Goal: Task Accomplishment & Management: Manage account settings

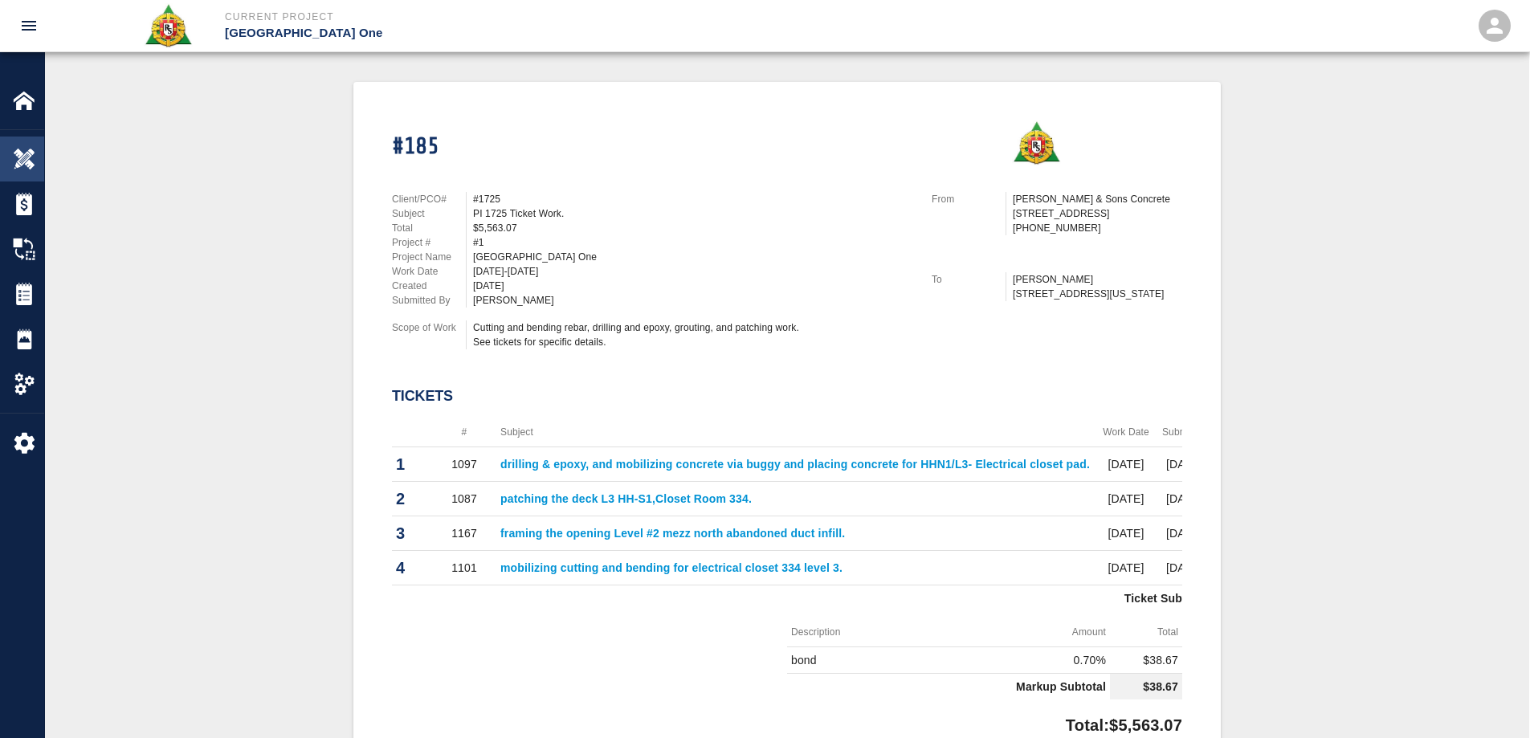
click at [18, 156] on img at bounding box center [24, 159] width 22 height 22
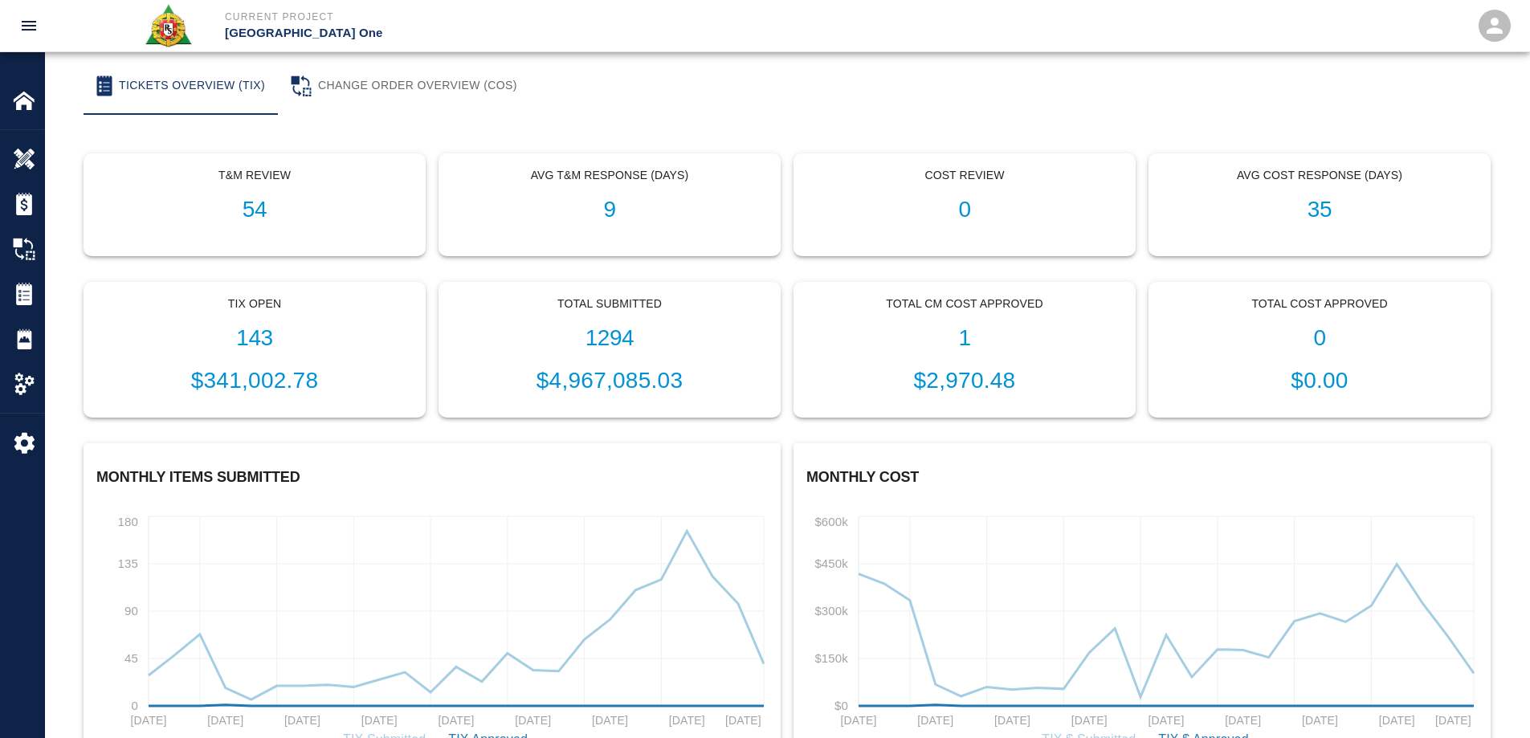
scroll to position [394, 0]
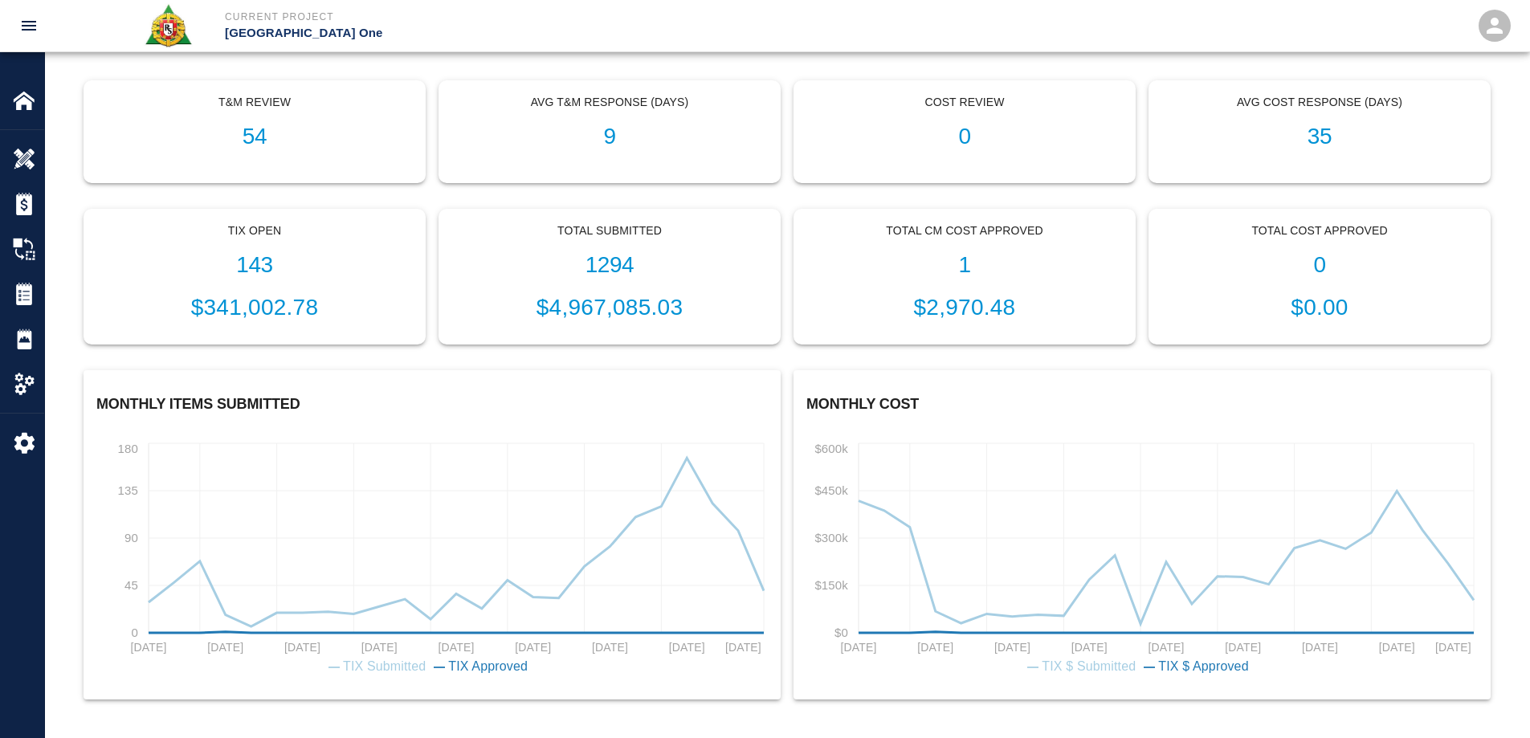
click at [1325, 133] on h1 "35" at bounding box center [1319, 137] width 315 height 27
click at [1324, 145] on h1 "35" at bounding box center [1319, 137] width 315 height 27
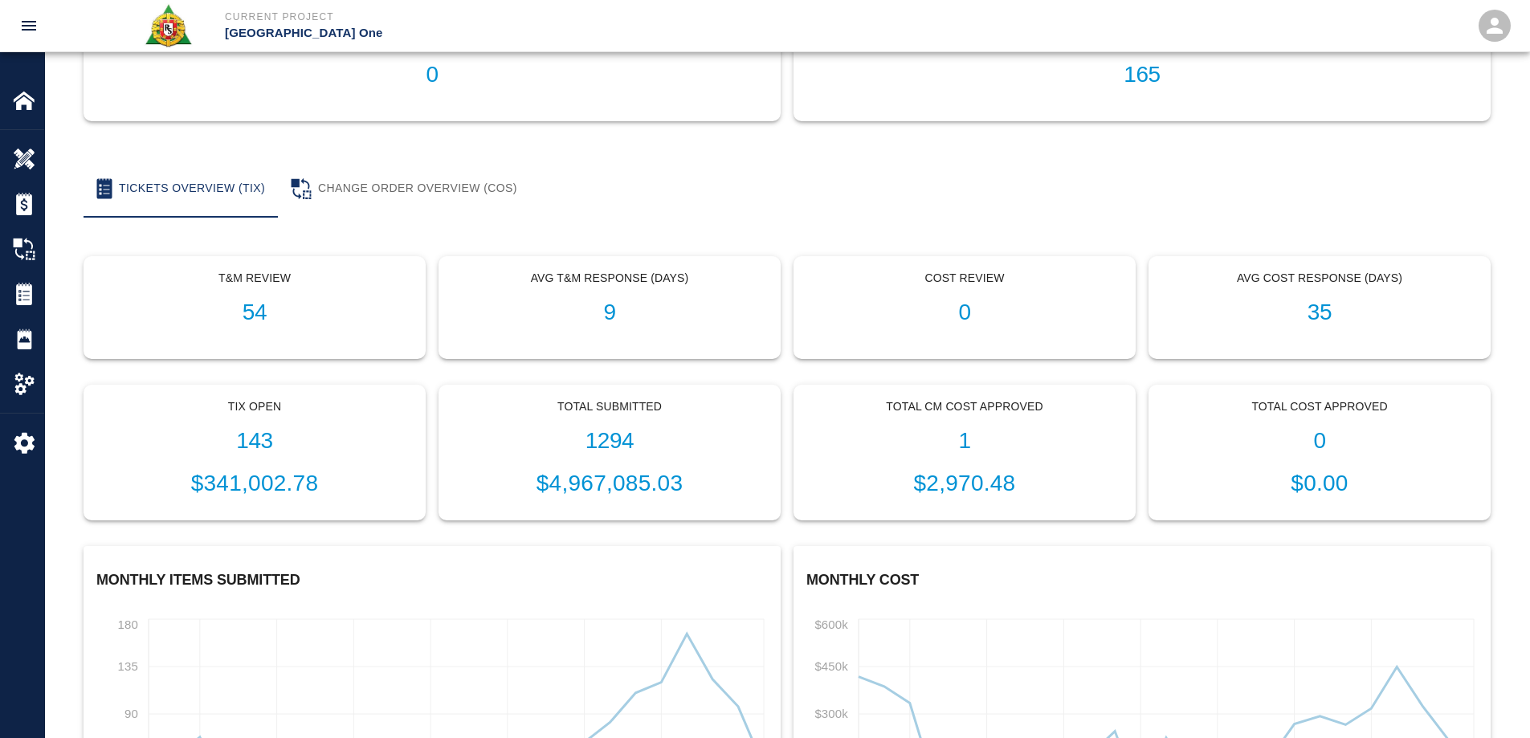
scroll to position [0, 0]
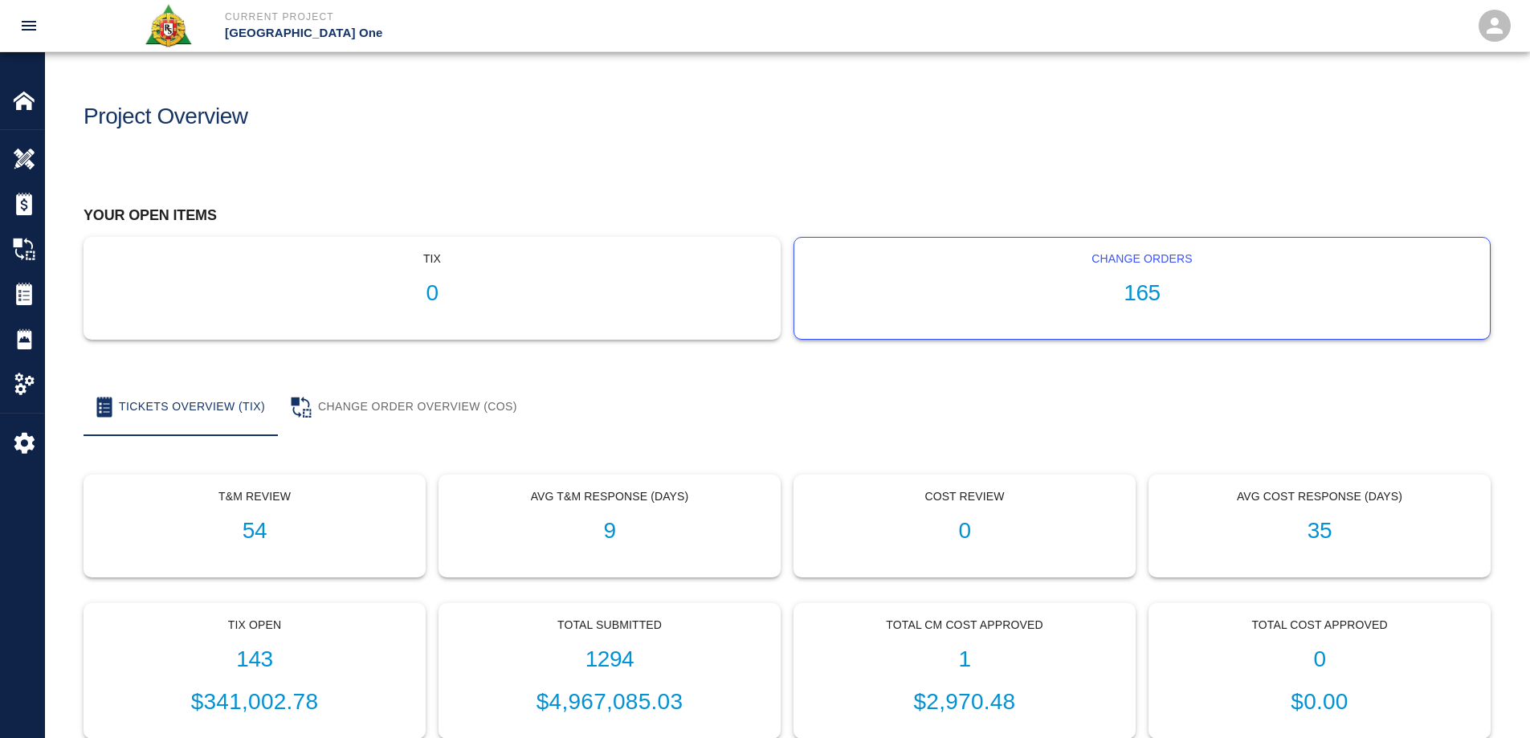
click at [1158, 281] on h1 "165" at bounding box center [1142, 293] width 670 height 27
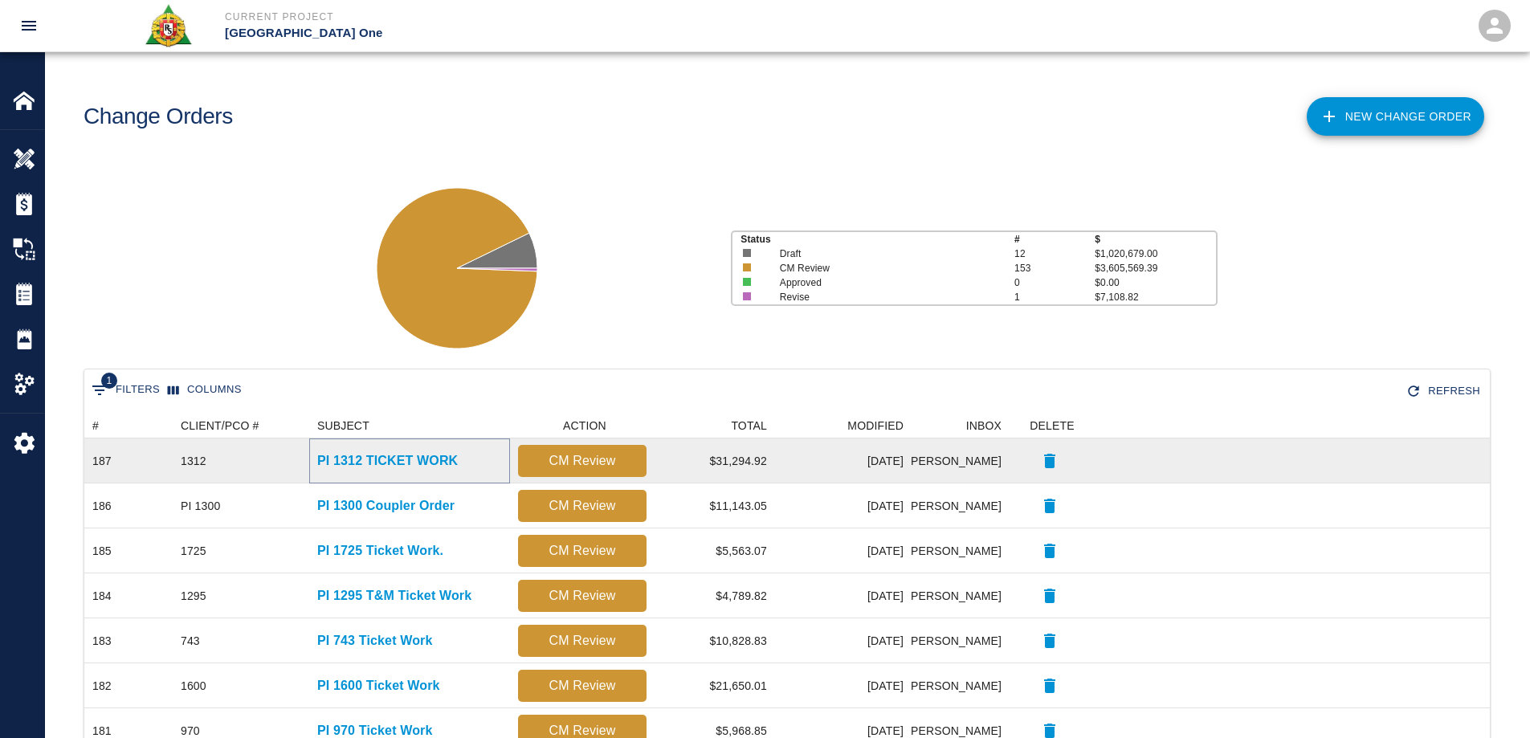
click at [384, 460] on p "PI 1312 TICKET WORK" at bounding box center [387, 460] width 141 height 19
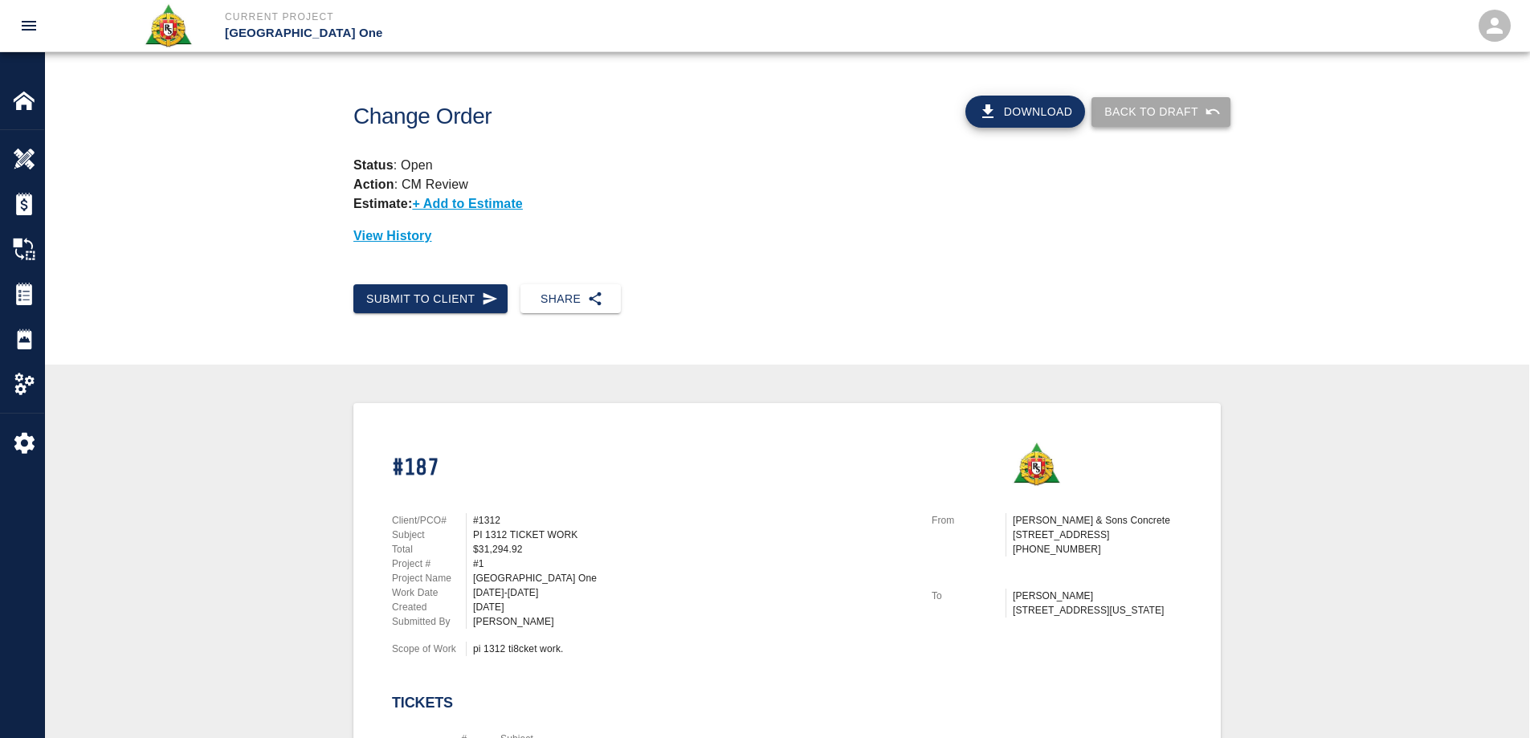
click at [1123, 108] on button "Back to Draft" at bounding box center [1161, 112] width 139 height 30
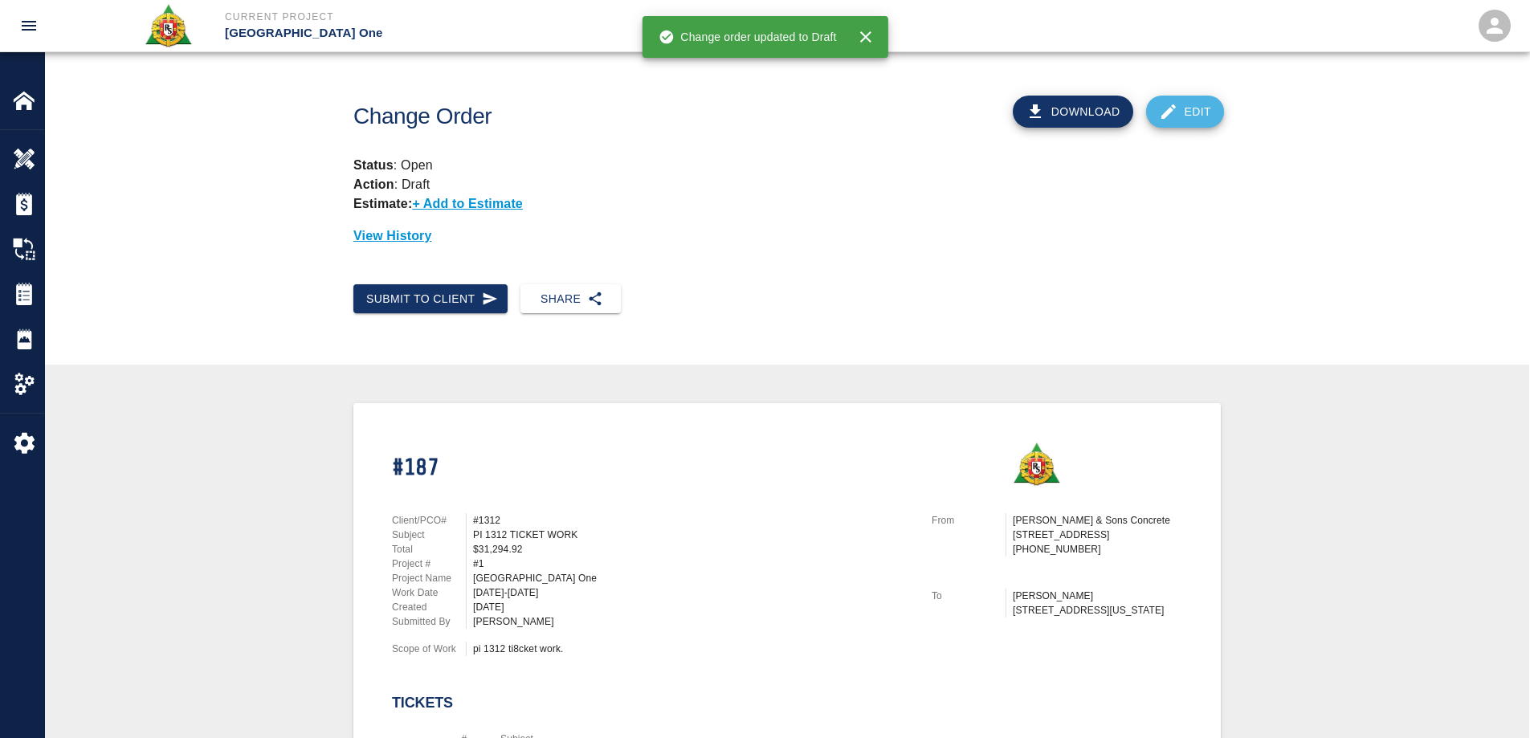
click at [1182, 111] on link "Edit" at bounding box center [1185, 112] width 79 height 32
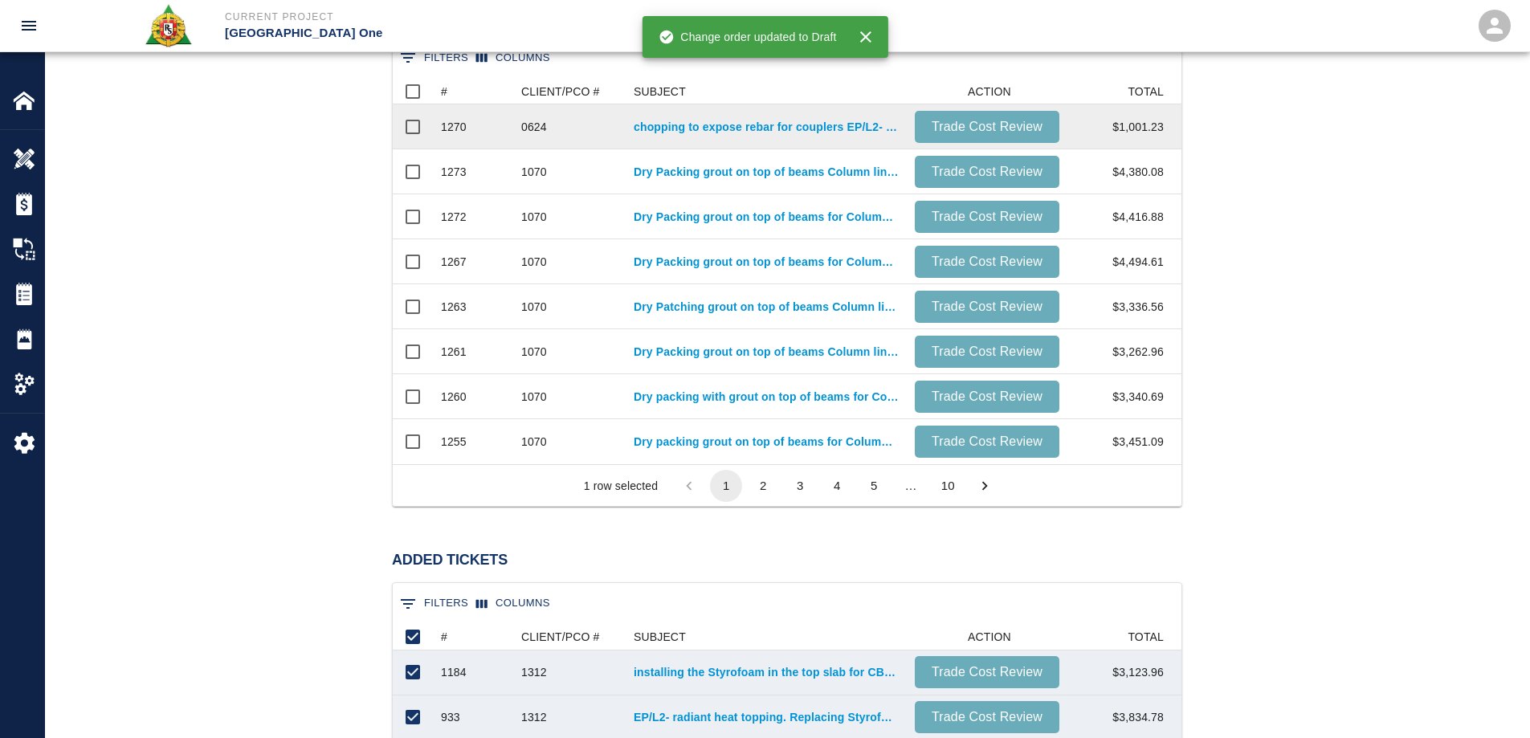
scroll to position [1285, 0]
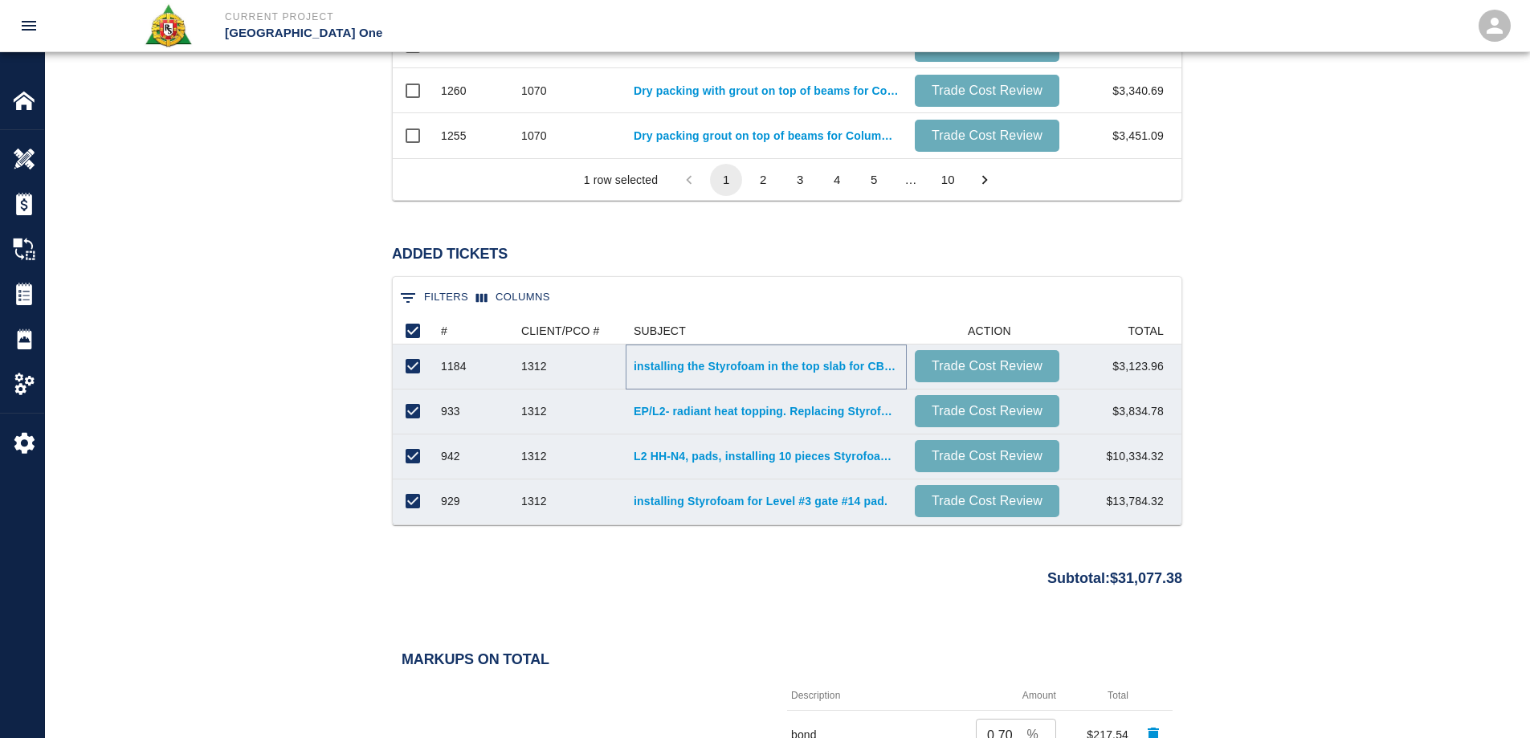
click at [722, 368] on link "installing the Styrofoam in the top slab for CBP.L1 Staff Break room 1N.2.670" at bounding box center [766, 366] width 265 height 16
click at [761, 409] on link "EP/L2- radiant heat topping. Replacing Styrofoam around conduit due to wrong lo…" at bounding box center [766, 411] width 265 height 16
click at [768, 448] on link "L2 HH-N4, pads, installing 10 pieces Styrofoam, 4'x8'x6"." at bounding box center [766, 456] width 265 height 16
click at [778, 407] on link "EP/L2- radiant heat topping. Replacing Styrofoam around conduit due to wrong lo…" at bounding box center [766, 411] width 265 height 16
click at [839, 453] on link "L2 HH-N4, pads, installing 10 pieces Styrofoam, 4'x8'x6"." at bounding box center [766, 456] width 265 height 16
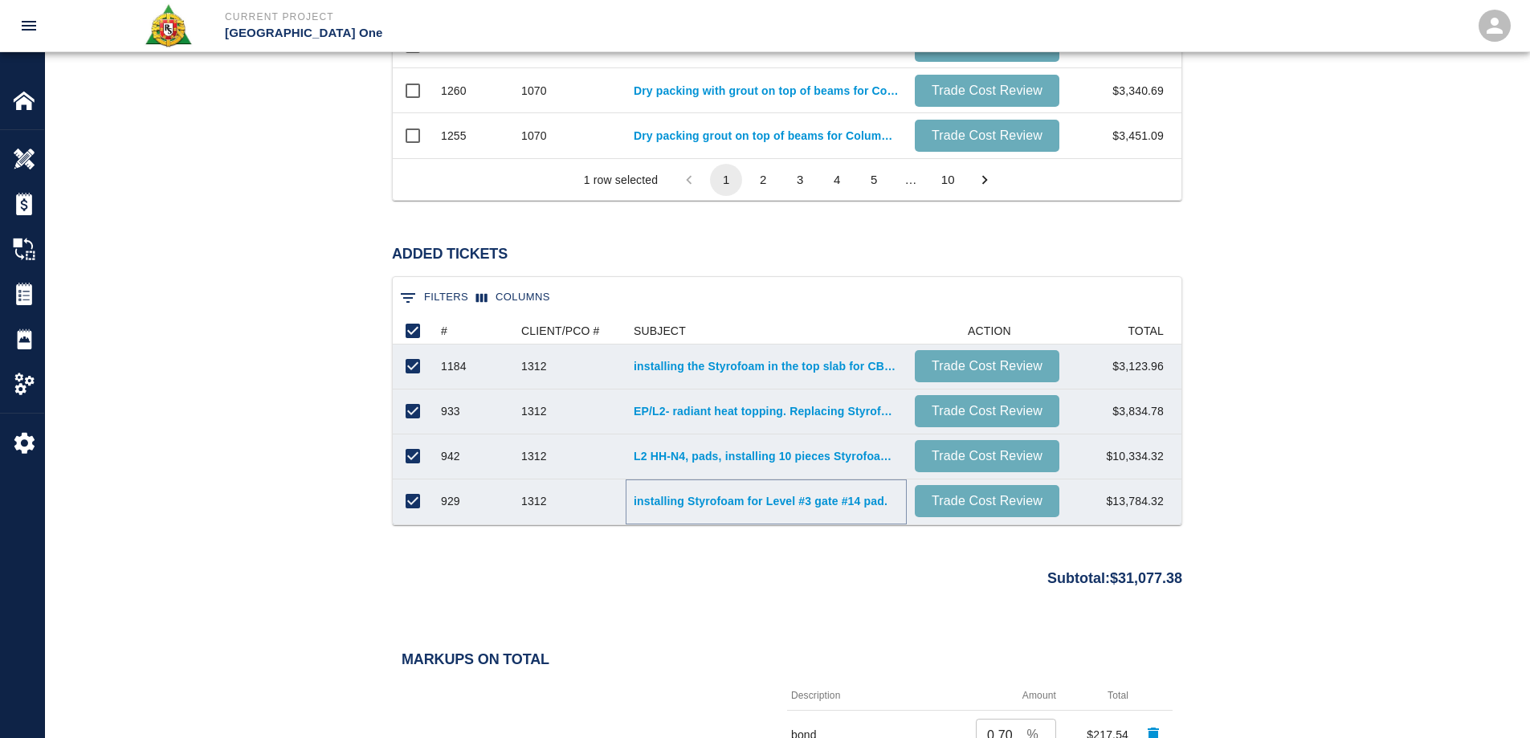
click at [756, 508] on link "installing Styrofoam for Level #3 gate #14 pad." at bounding box center [766, 501] width 265 height 16
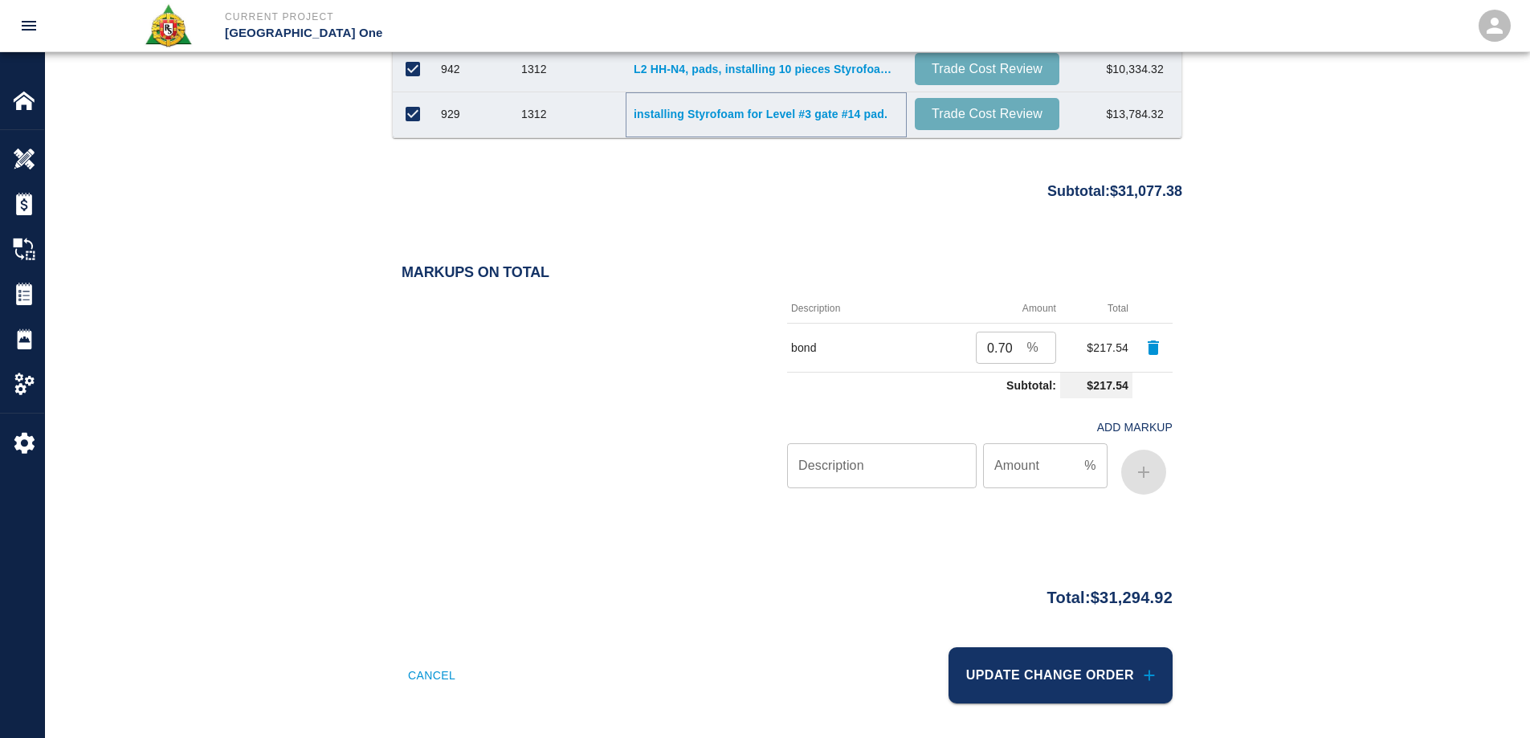
scroll to position [1676, 0]
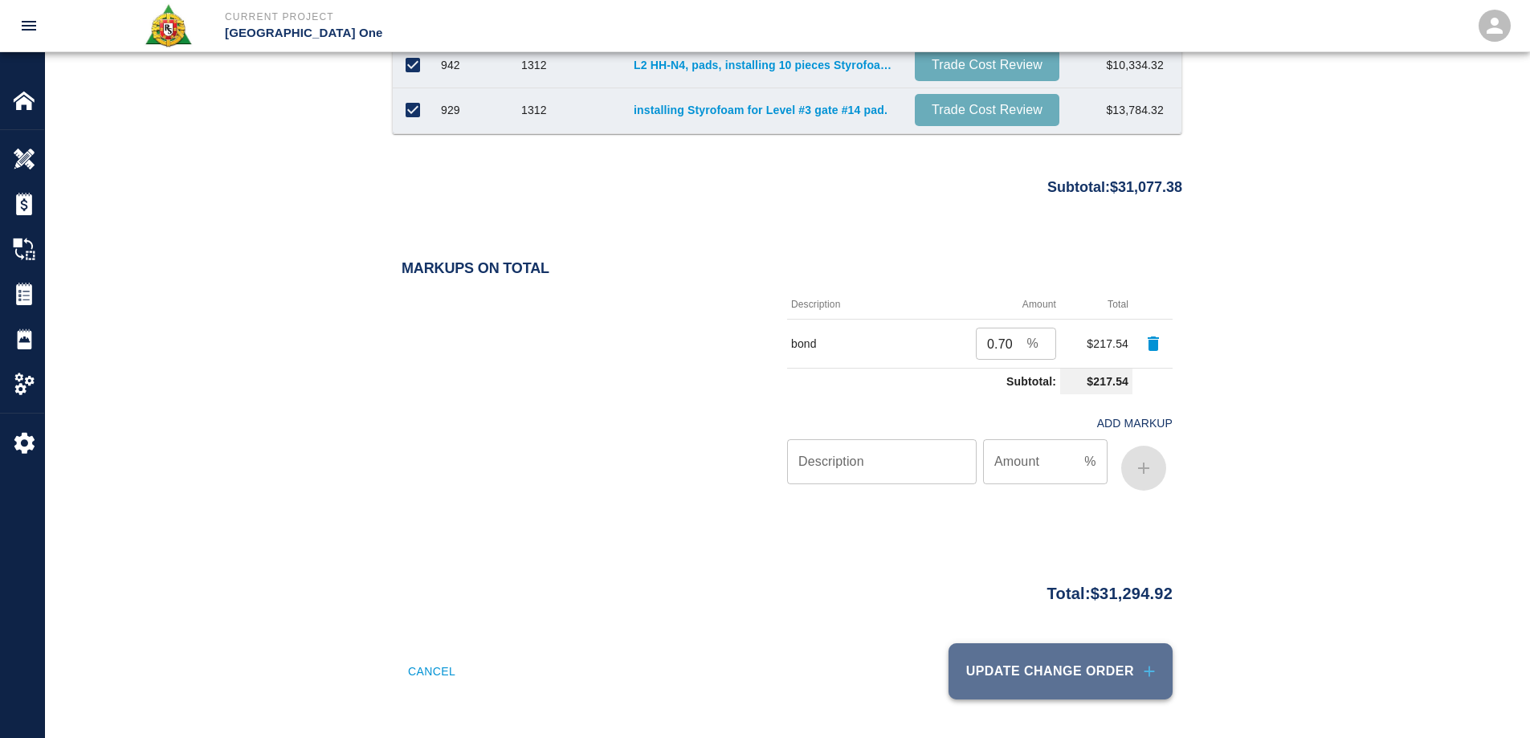
click at [1037, 679] on button "Update Change Order" at bounding box center [1061, 671] width 224 height 56
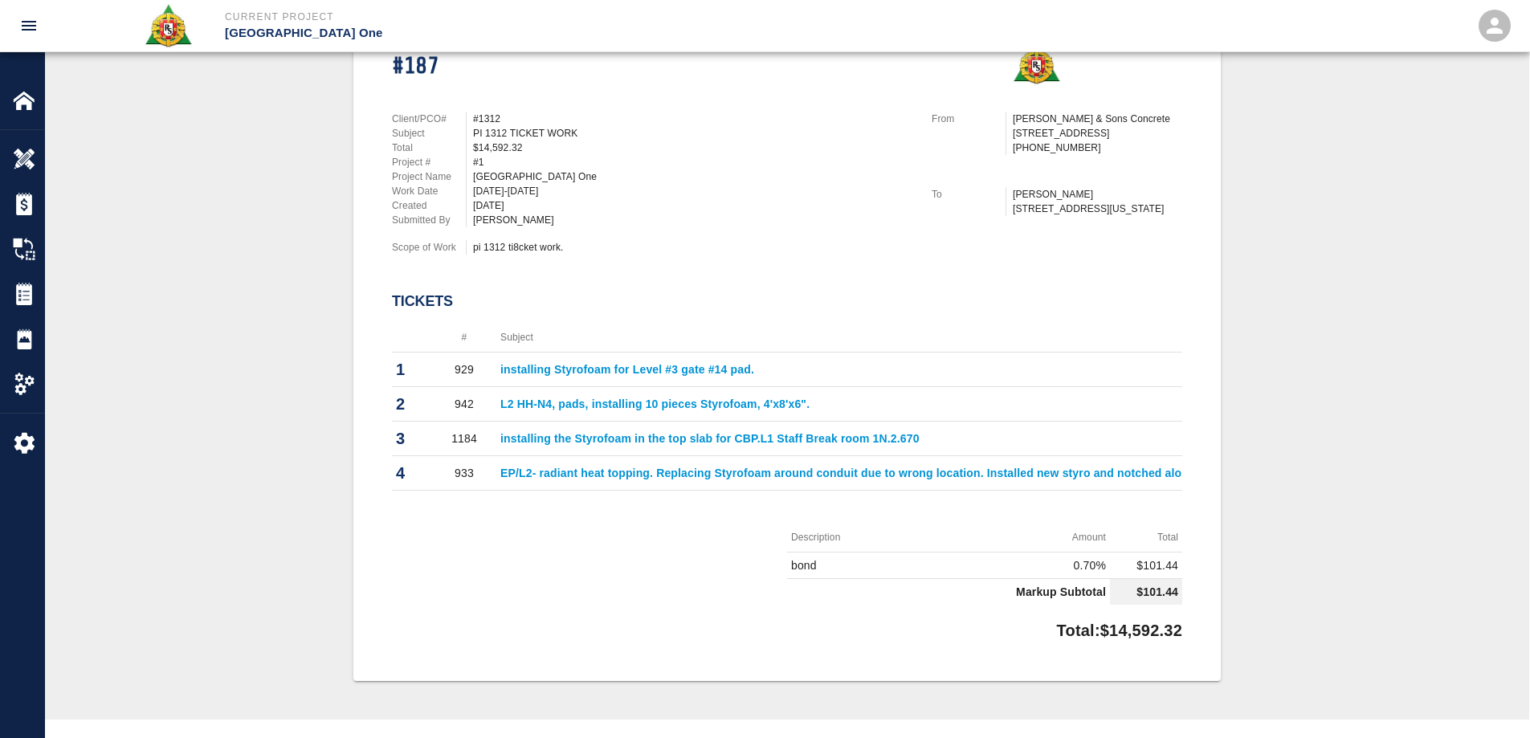
click at [714, 402] on link "L2 HH-N4, pads, installing 10 pieces Styrofoam, 4'x8'x6"." at bounding box center [654, 404] width 309 height 13
click at [587, 367] on link "installing Styrofoam for Level #3 gate #14 pad." at bounding box center [627, 369] width 254 height 13
click at [717, 436] on link "installing the Styrofoam in the top slab for CBP.L1 Staff Break room 1N.2.670" at bounding box center [709, 438] width 419 height 13
click at [661, 478] on link "EP/L2- radiant heat topping. Replacing Styrofoam around conduit due to wrong lo…" at bounding box center [871, 473] width 743 height 13
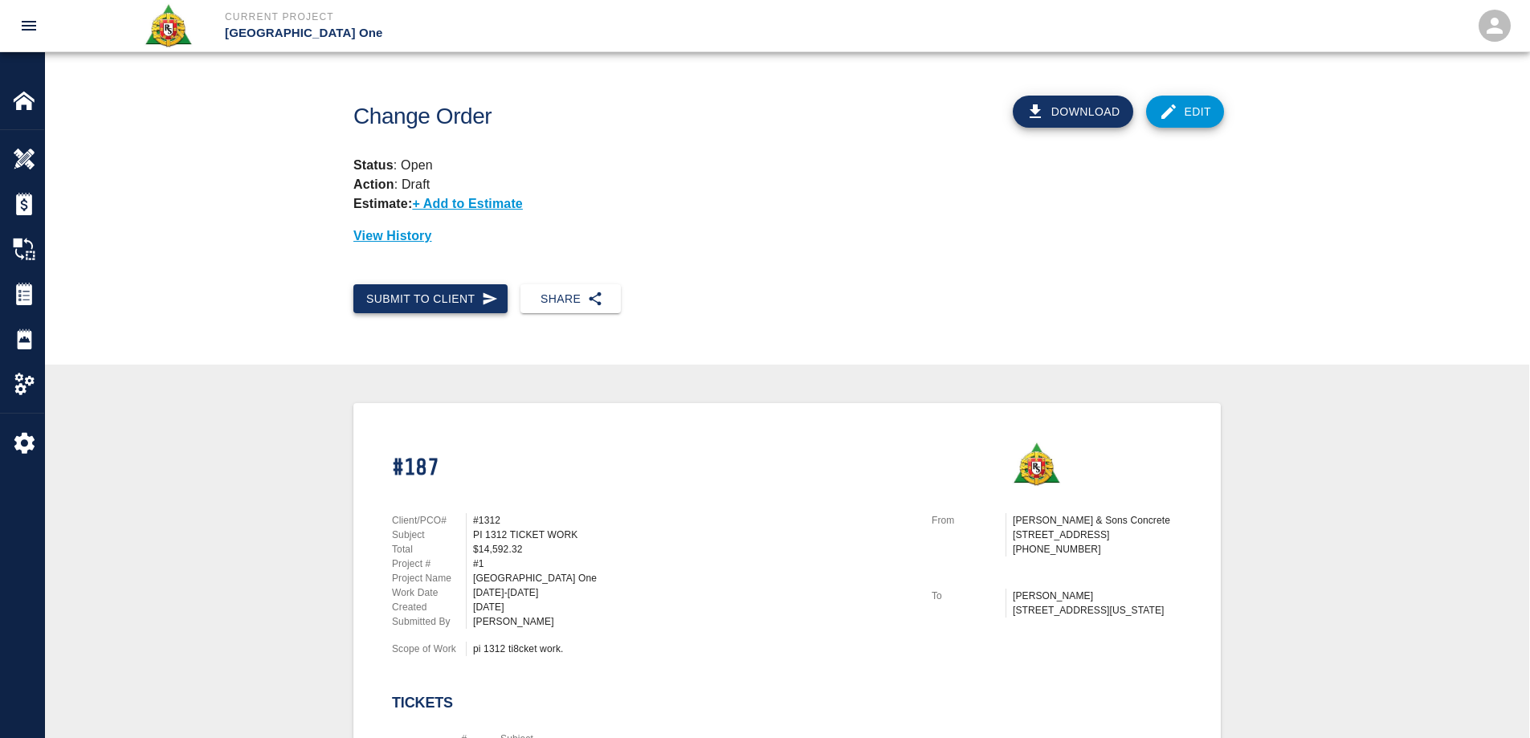
click at [472, 295] on button "Submit to Client" at bounding box center [430, 299] width 154 height 30
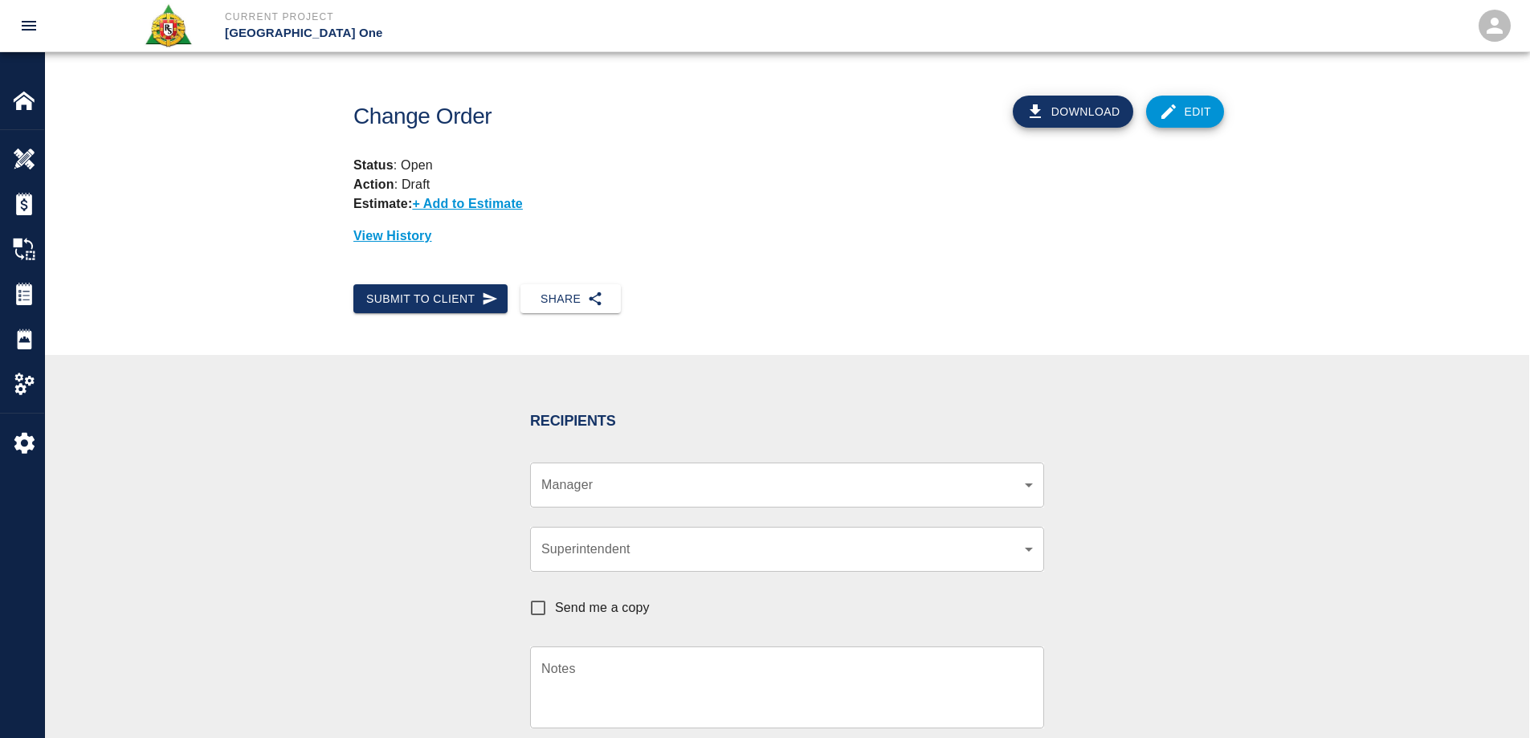
click at [574, 497] on div "​ Manager" at bounding box center [787, 485] width 514 height 45
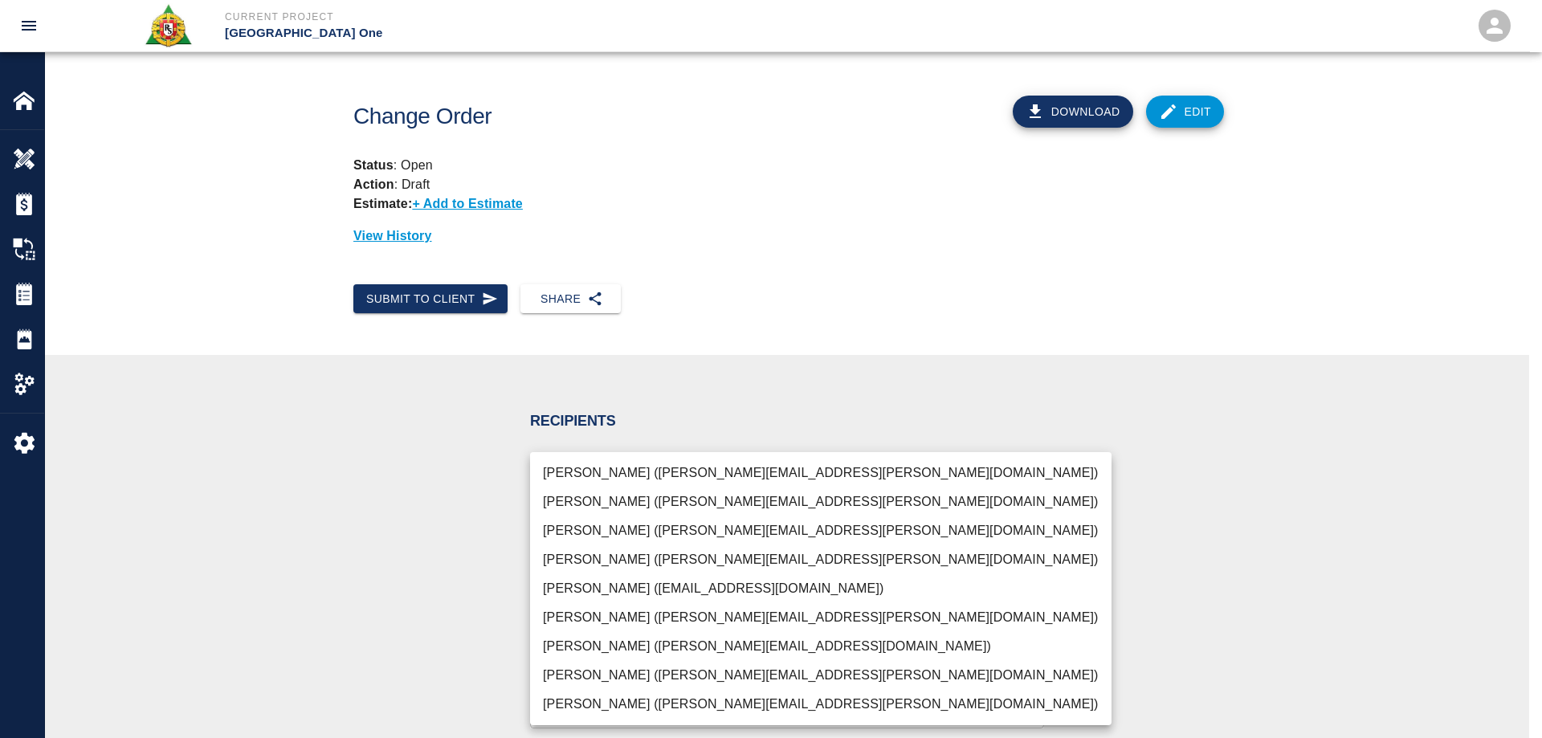
click at [586, 476] on body "Current Project JFK Terminal One Home JFK Terminal One Overview Estimates Chang…" at bounding box center [771, 369] width 1542 height 738
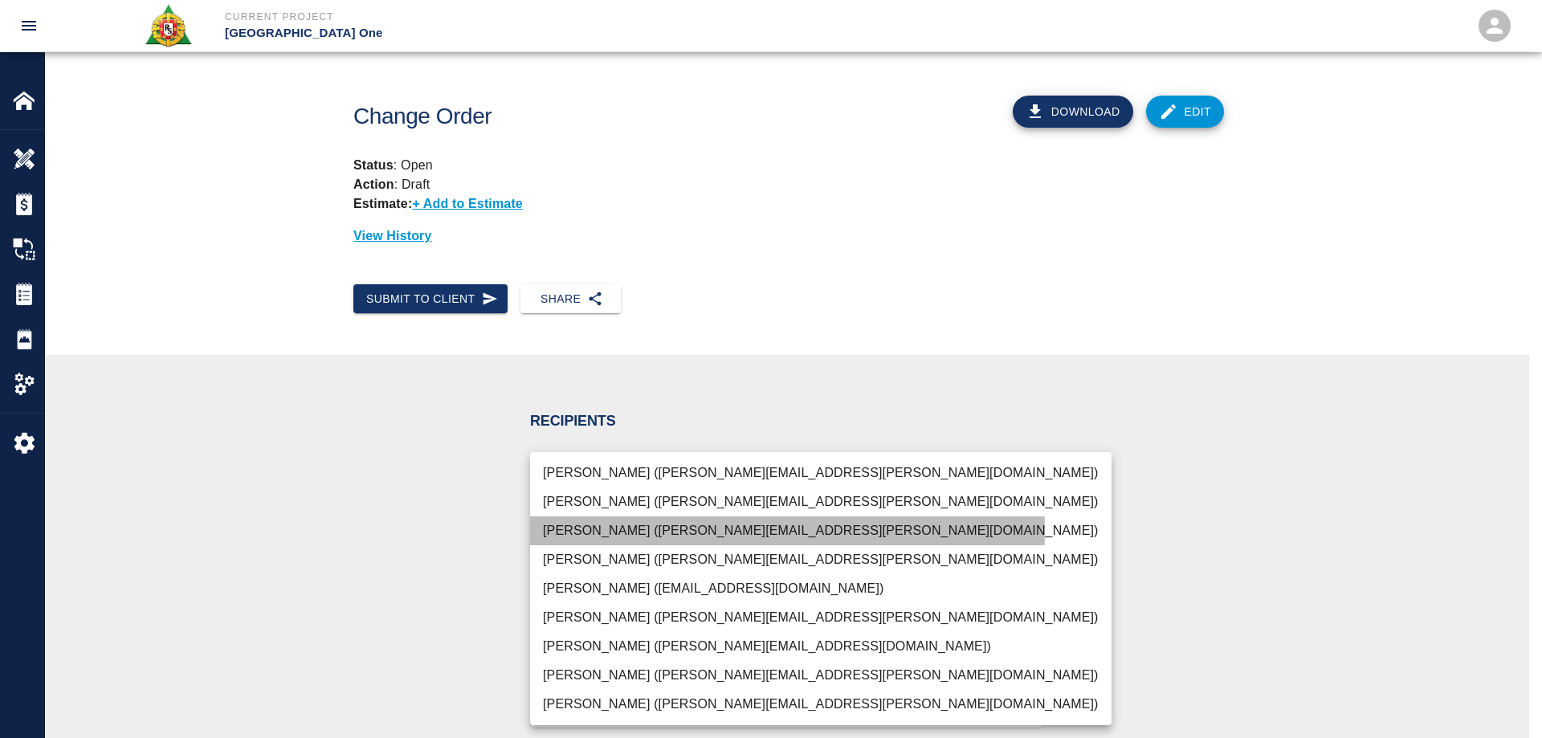
click at [599, 531] on li "Parin Kanani (parin.kanani@aecom.com)" at bounding box center [821, 531] width 582 height 29
type input "69d78ca4-8a93-4c72-a988-7271956ccf0b"
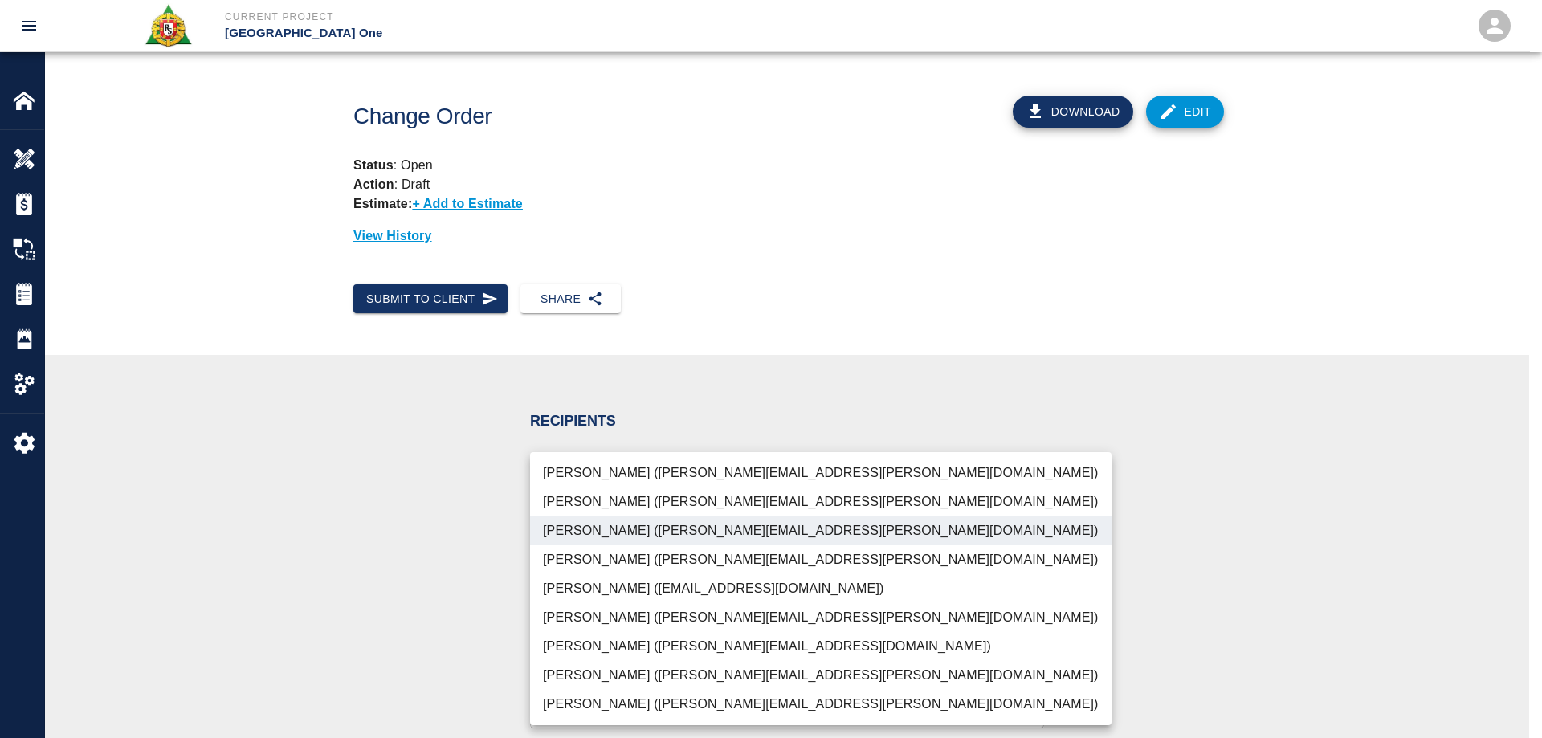
click at [435, 528] on div at bounding box center [771, 369] width 1542 height 738
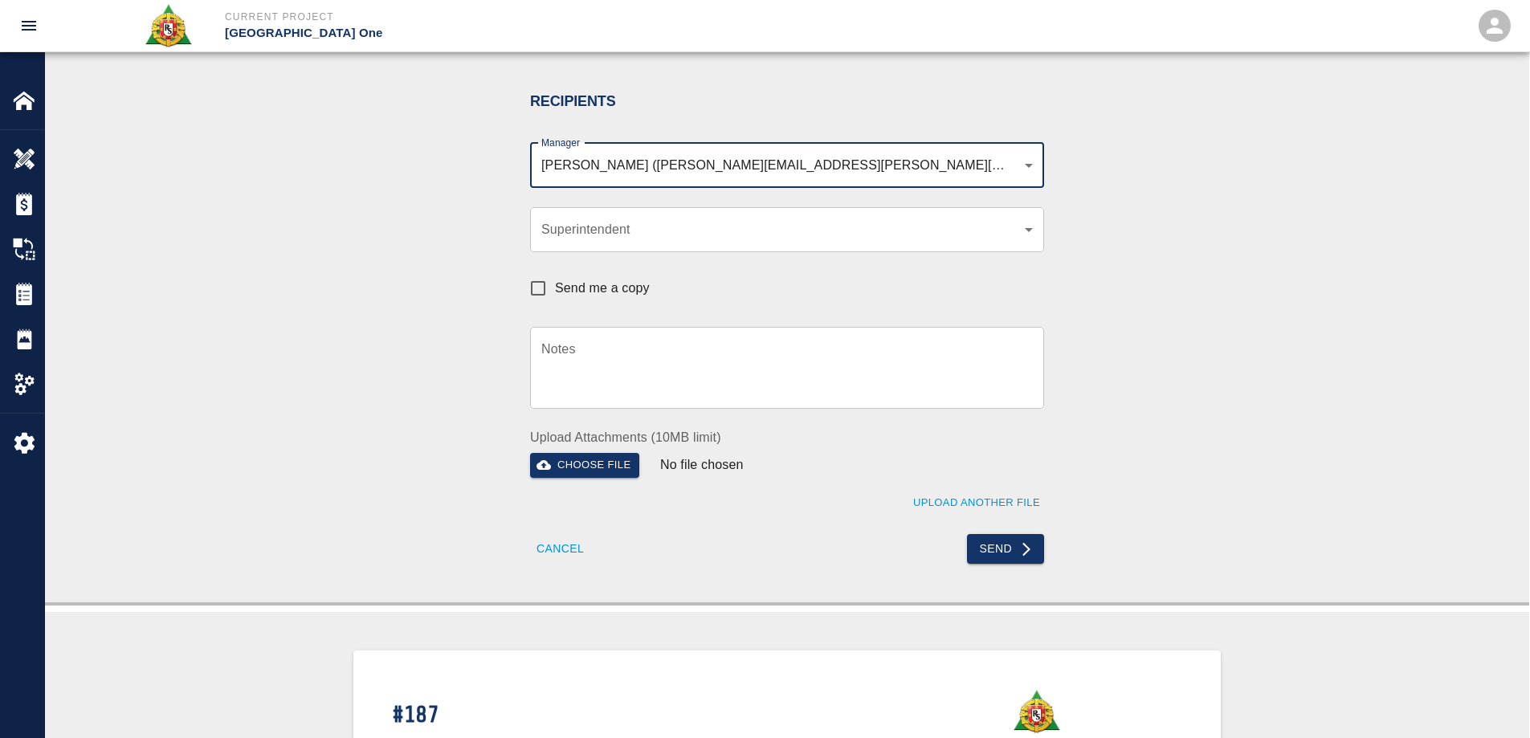
scroll to position [321, 0]
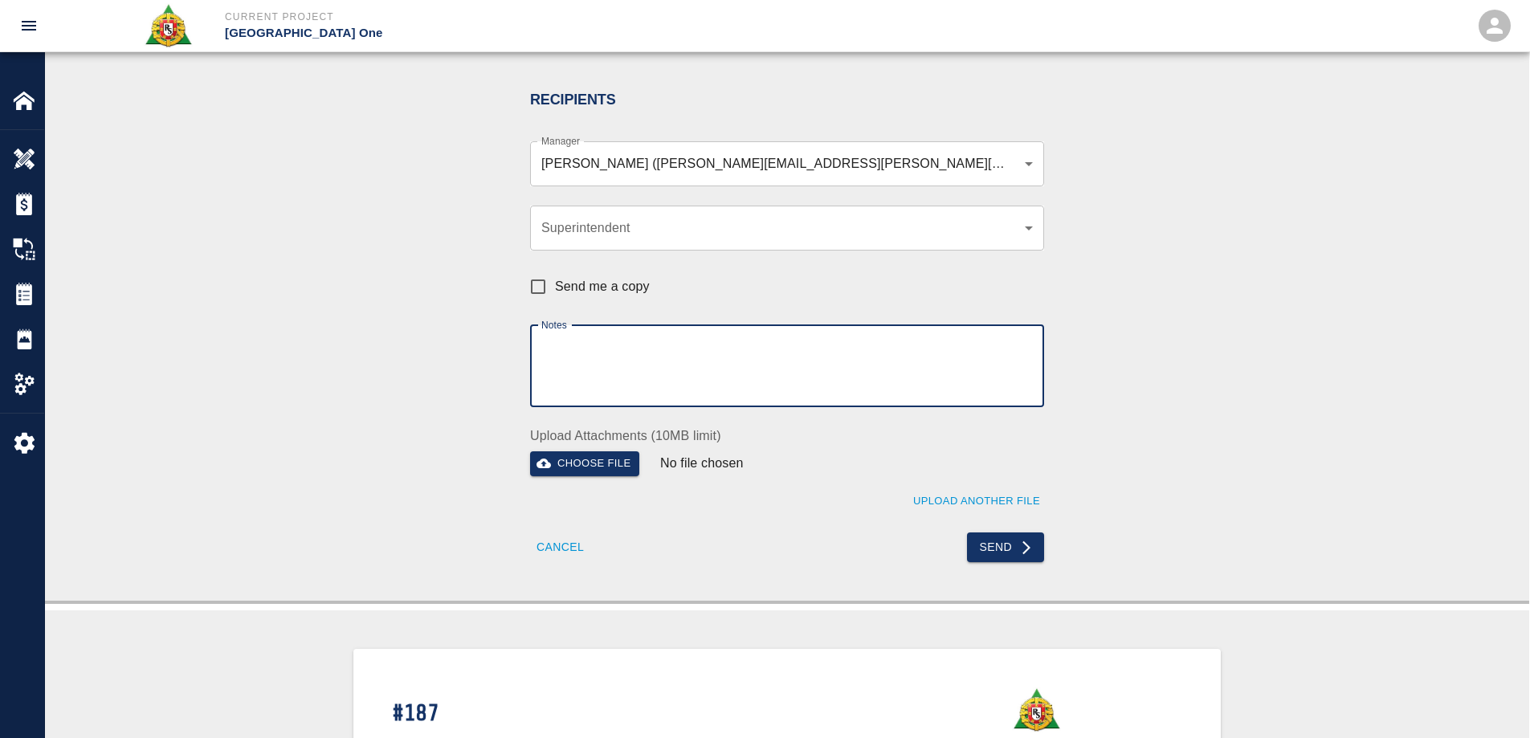
click at [593, 353] on textarea "Notes" at bounding box center [787, 365] width 492 height 55
click at [599, 352] on textarea "Parin, An incorrect material price was orginally used while pricing the EPS for…" at bounding box center [787, 365] width 492 height 55
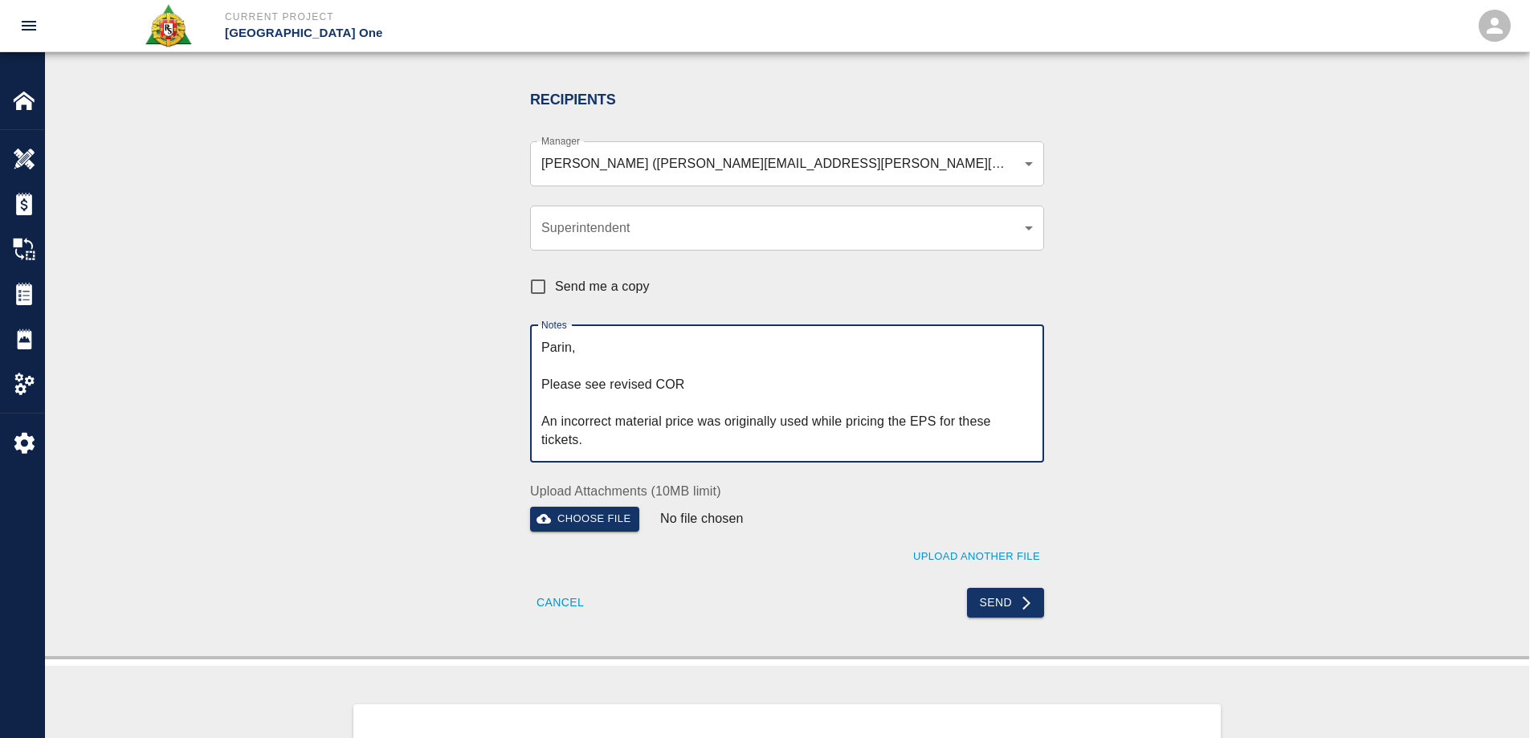
click at [677, 443] on textarea "Parin, Please see revised COR An incorrect material price was originally used w…" at bounding box center [787, 393] width 492 height 111
type textarea "Parin, Please see revised COR An incorrect material price was originally used w…"
click at [1015, 603] on button "Send" at bounding box center [1006, 603] width 78 height 30
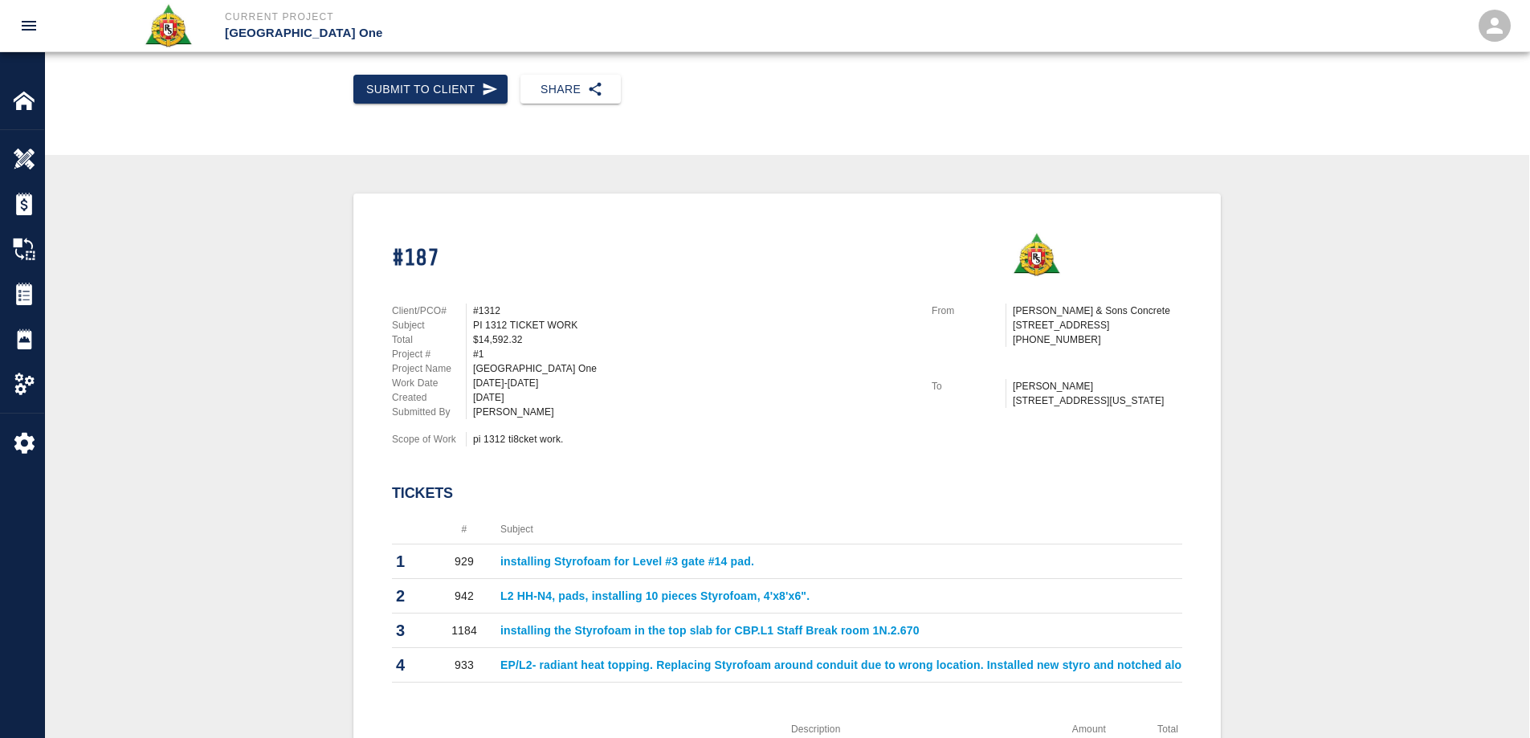
scroll to position [0, 0]
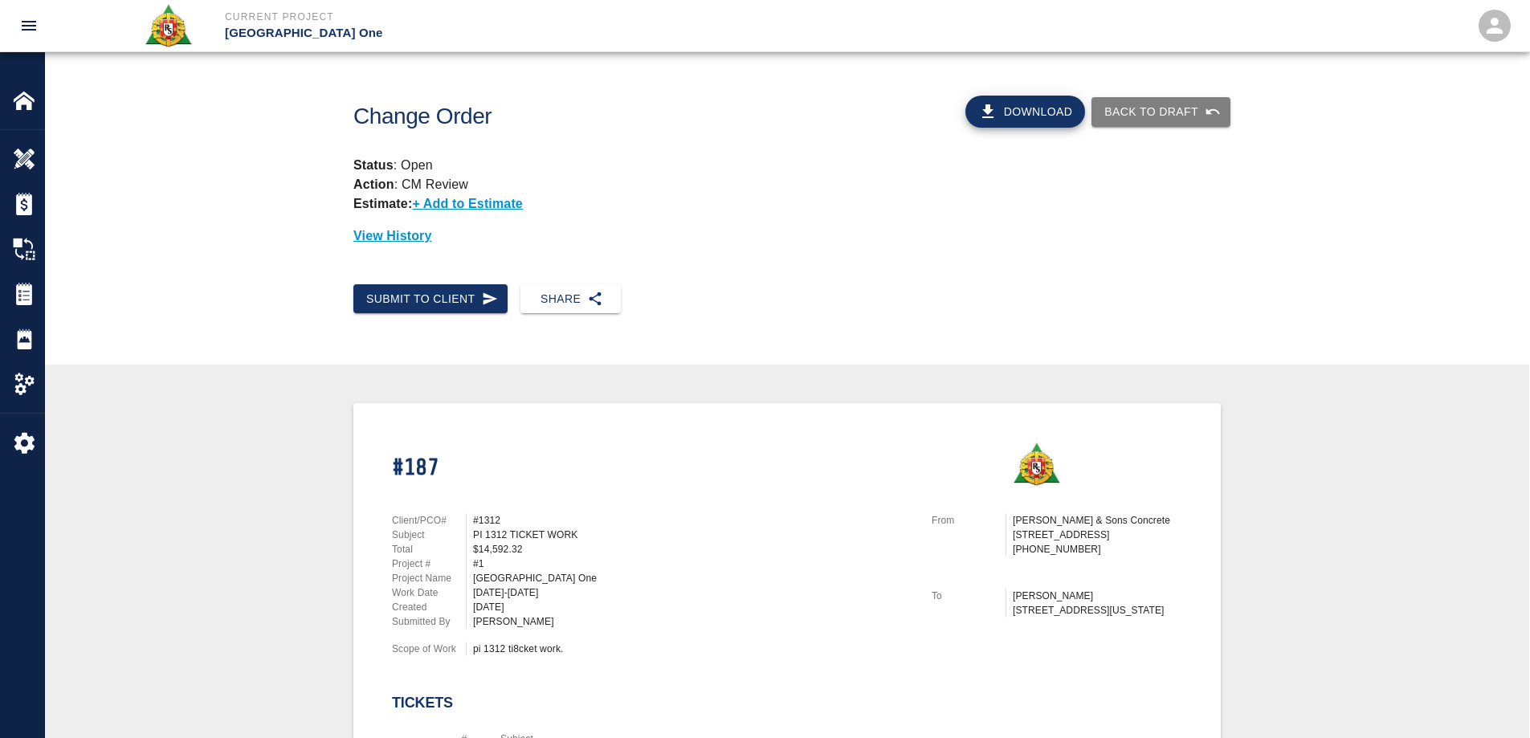
click at [1043, 112] on button "Download" at bounding box center [1026, 112] width 120 height 32
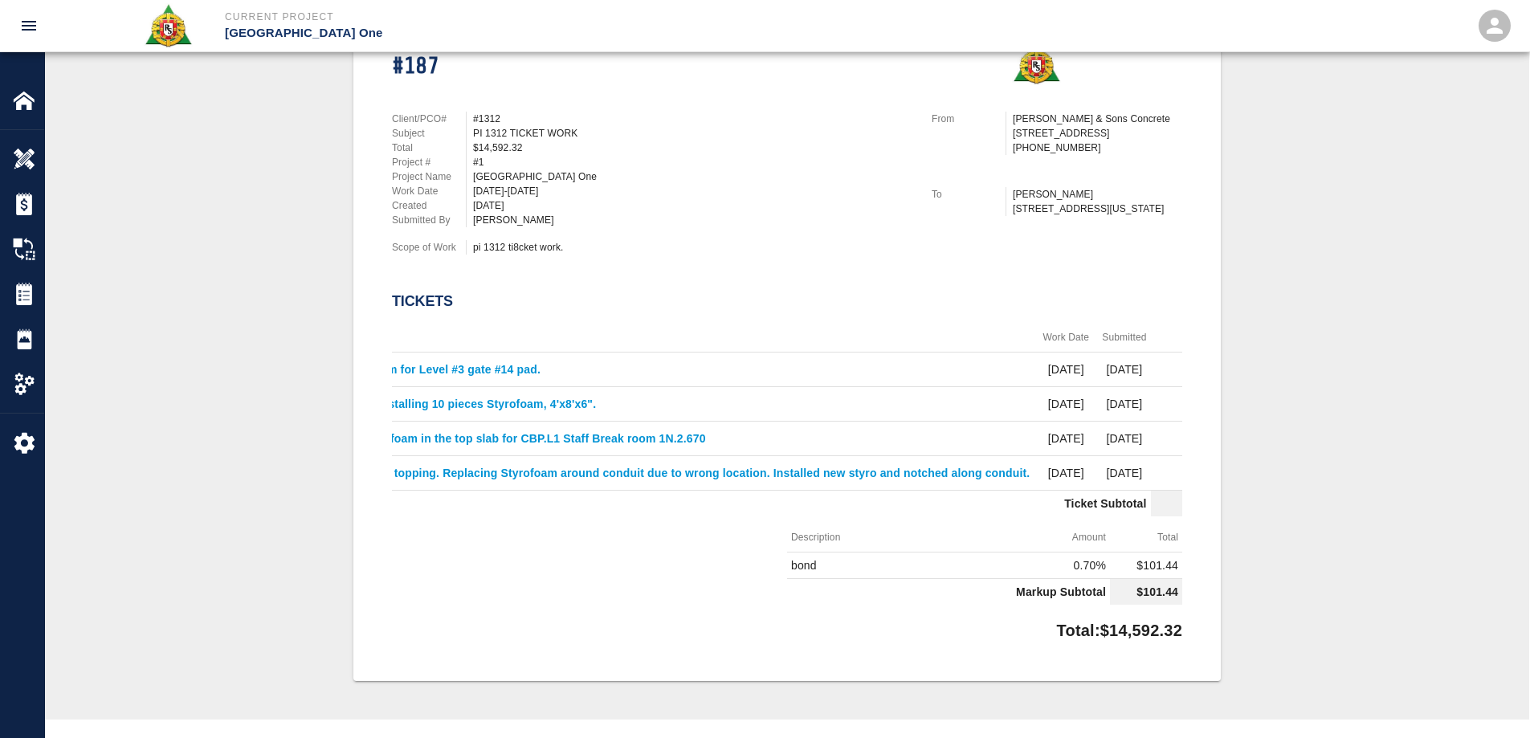
scroll to position [0, 316]
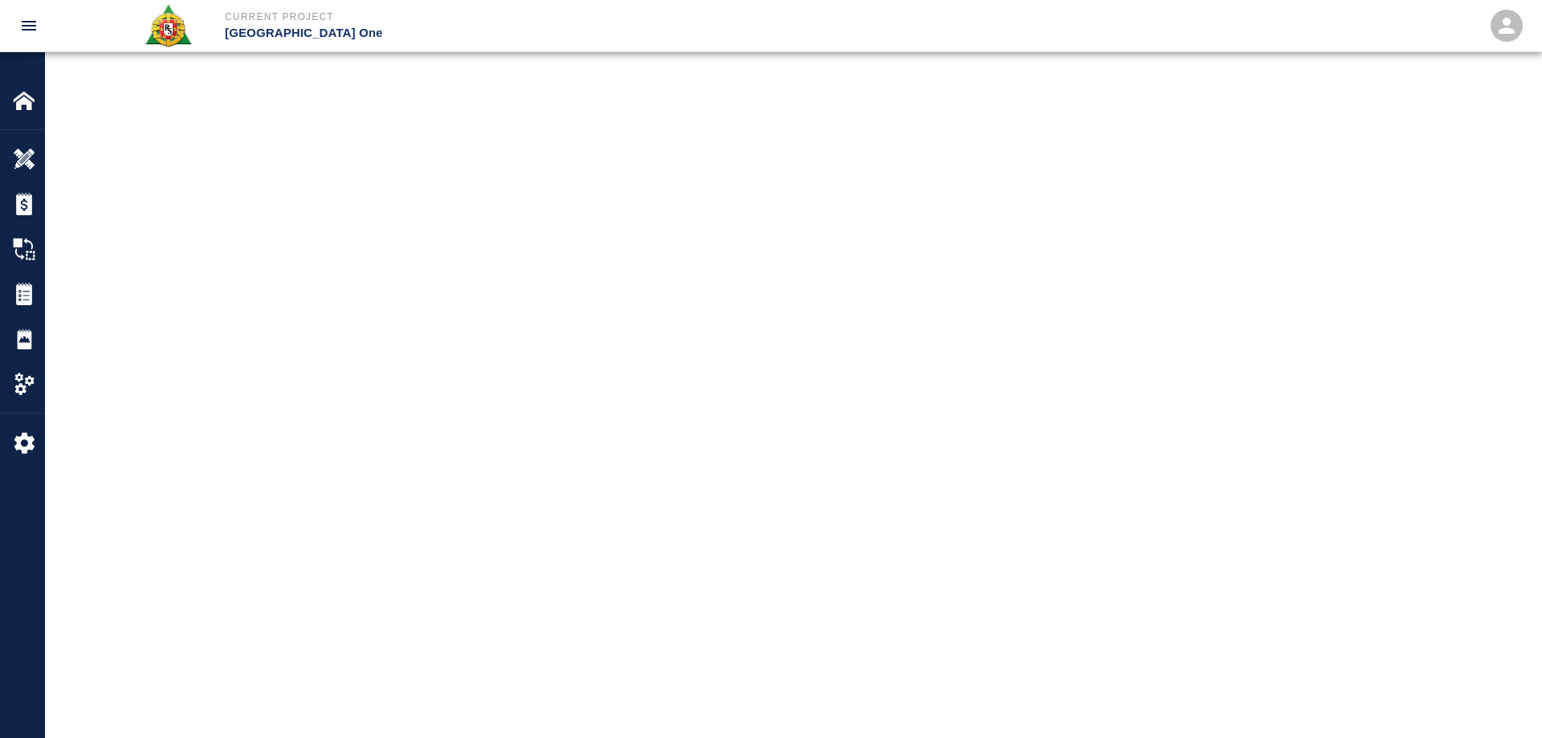
click at [1182, 153] on main at bounding box center [793, 369] width 1497 height 738
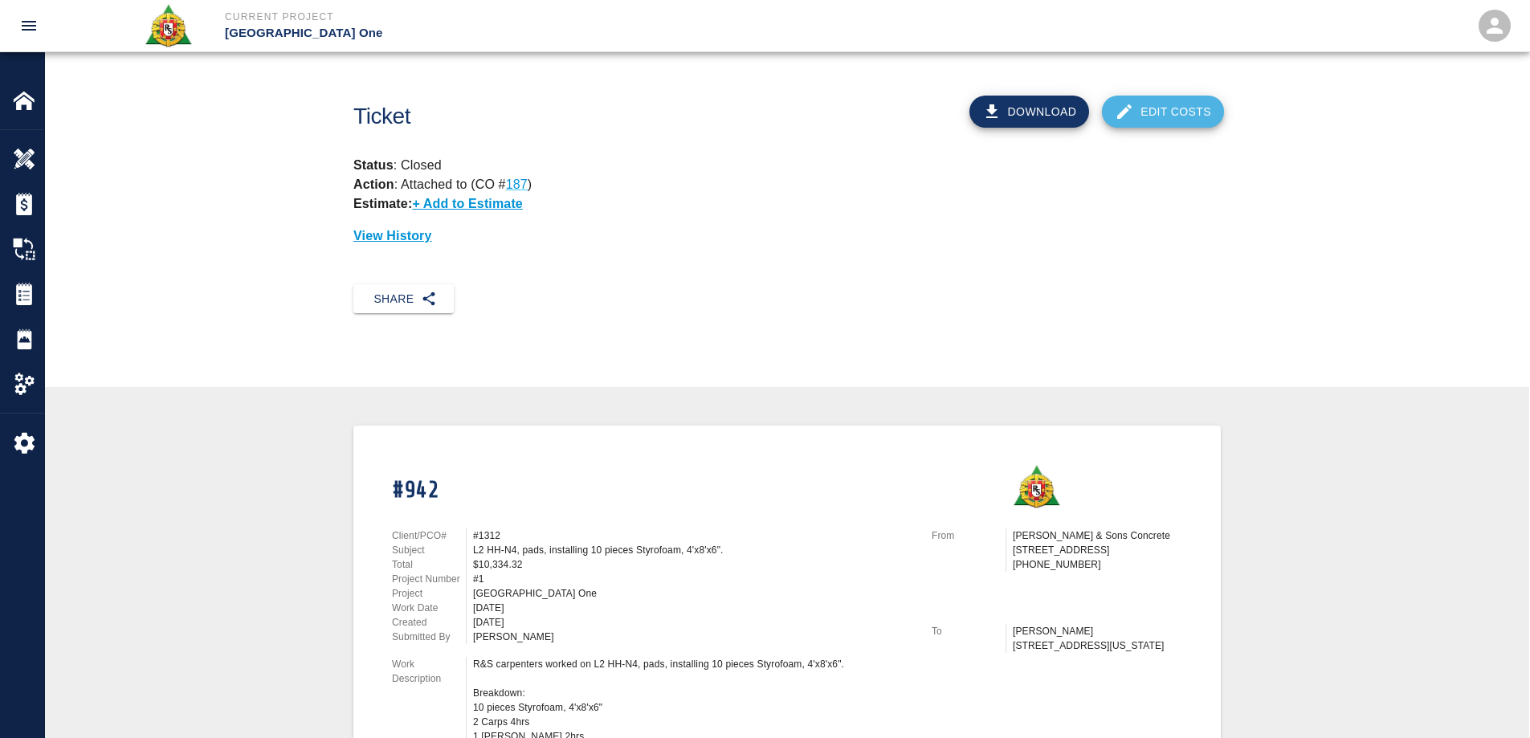
click at [1177, 107] on link "Edit Costs" at bounding box center [1163, 112] width 122 height 32
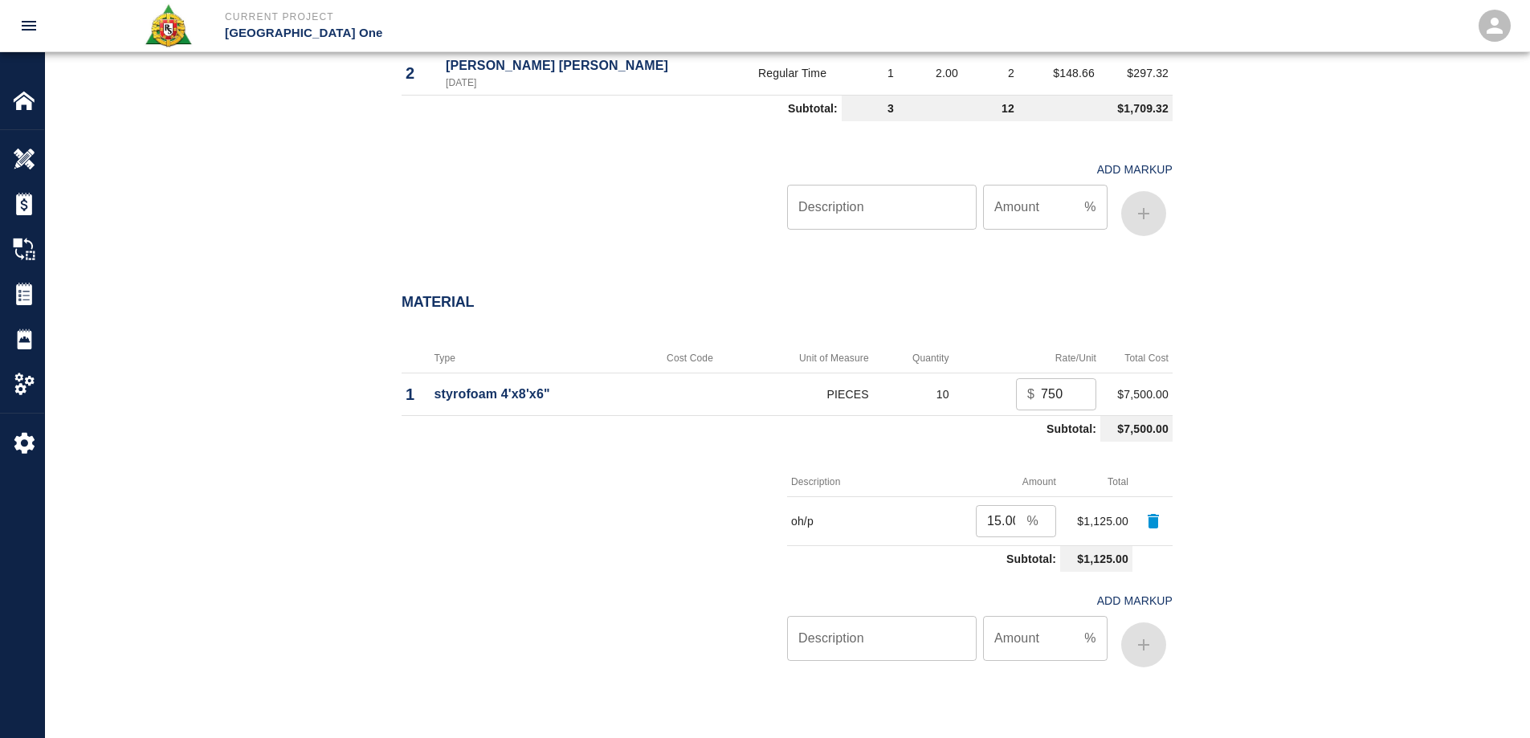
scroll to position [1205, 0]
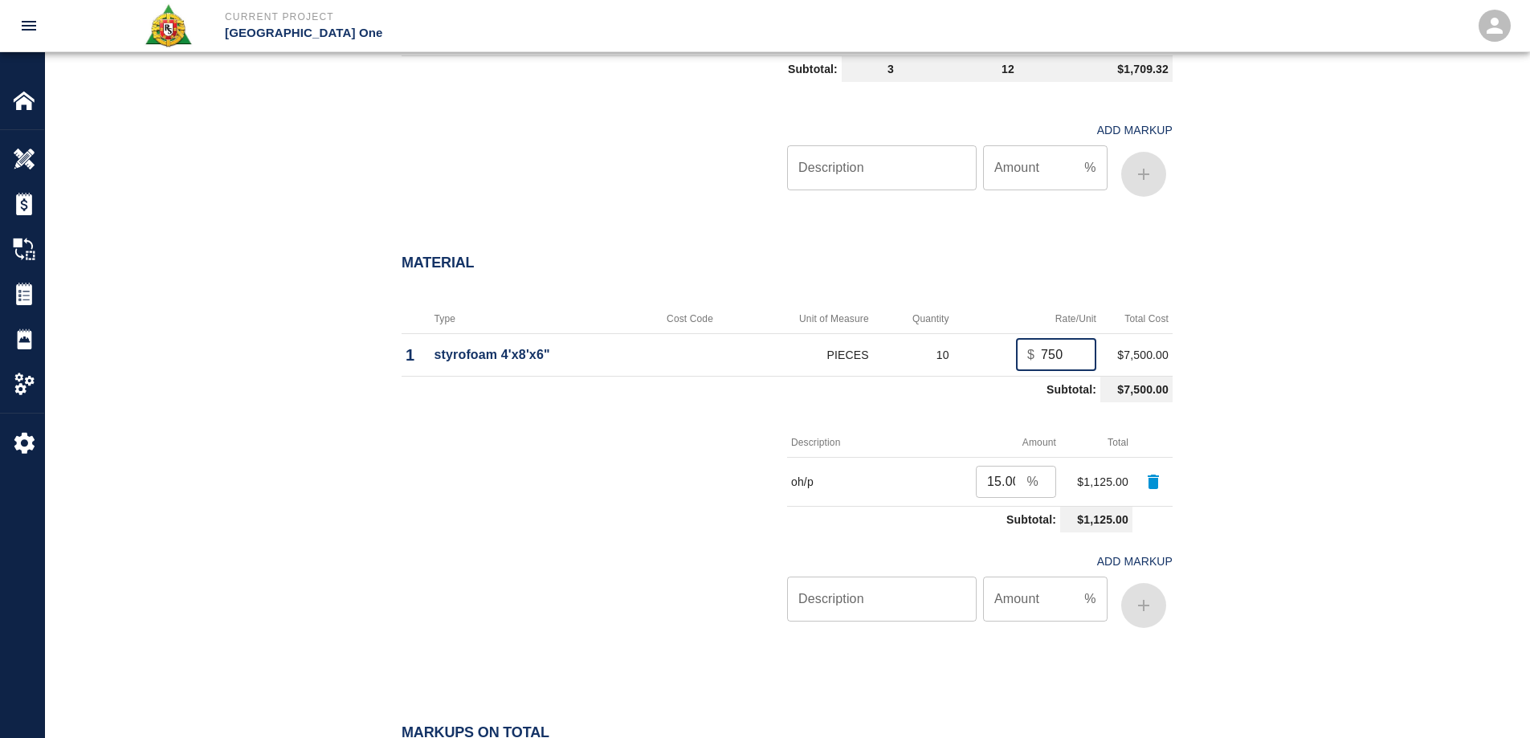
drag, startPoint x: 1068, startPoint y: 352, endPoint x: 1014, endPoint y: 354, distance: 53.9
click at [1014, 354] on td "$ 750 ​" at bounding box center [1026, 354] width 147 height 43
click at [1259, 328] on div "Material Type Cost Code Unit of Measure Quantity Rate/Unit Total Cost 1 styrofo…" at bounding box center [787, 448] width 1484 height 451
click at [1073, 352] on input "150.04" at bounding box center [1068, 355] width 55 height 32
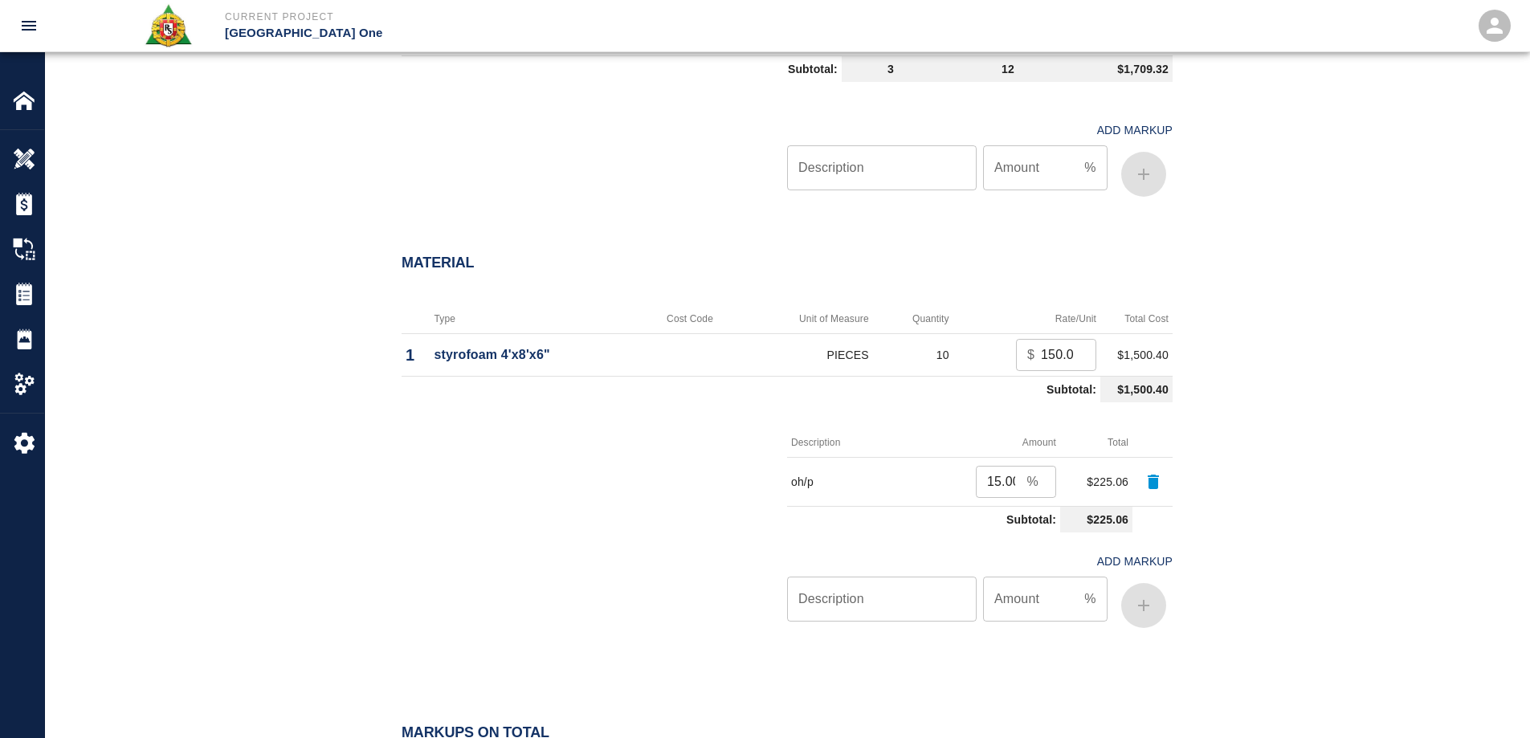
click at [1254, 337] on div "Material Type Cost Code Unit of Measure Quantity Rate/Unit Total Cost 1 styrofo…" at bounding box center [787, 448] width 1484 height 451
drag, startPoint x: 1036, startPoint y: 356, endPoint x: 1092, endPoint y: 358, distance: 55.5
click at [1092, 358] on div "$ 150.04 ​" at bounding box center [1056, 355] width 80 height 32
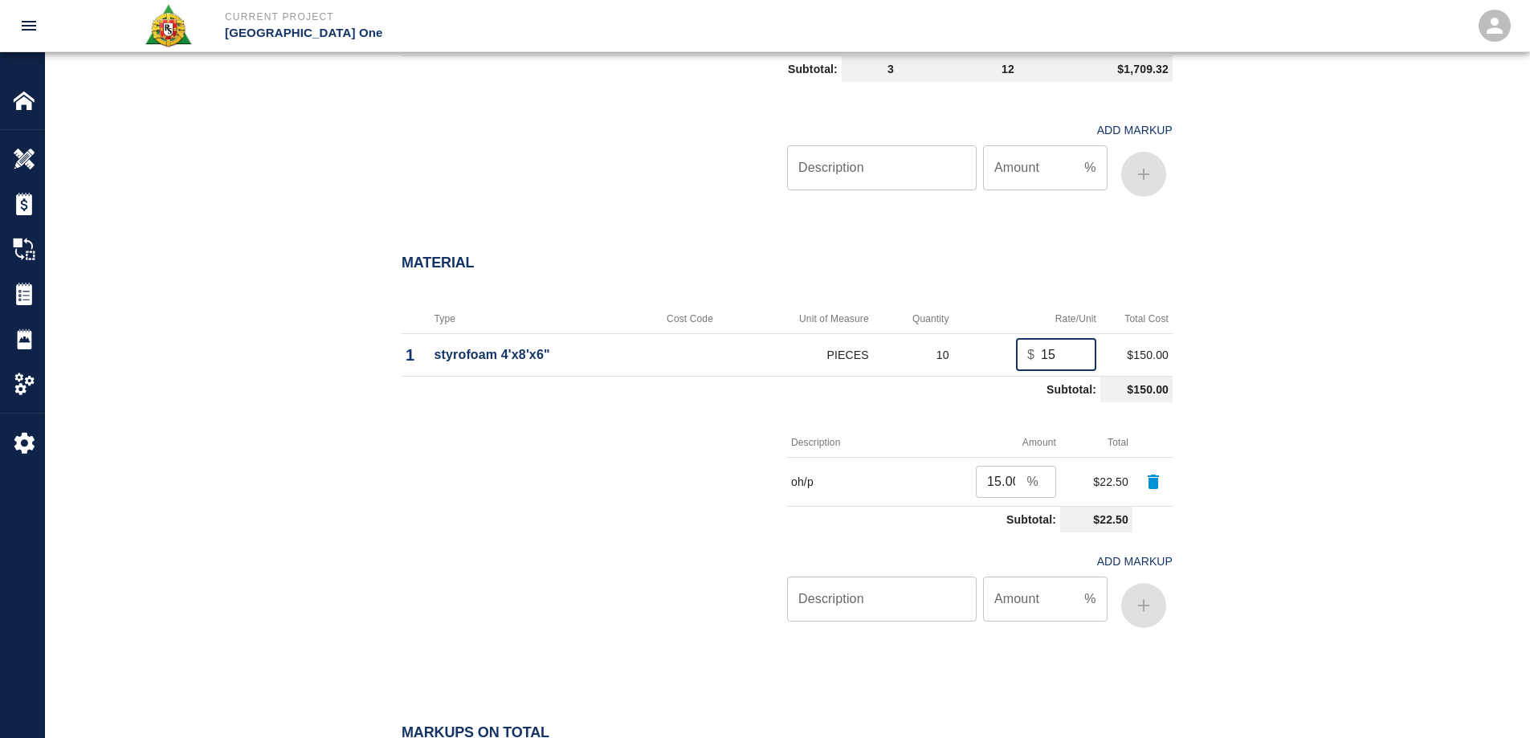
type input "1"
type input "149.04"
click at [1231, 308] on div "Material Type Cost Code Unit of Measure Quantity Rate/Unit Total Cost 1 styrofo…" at bounding box center [787, 448] width 1484 height 451
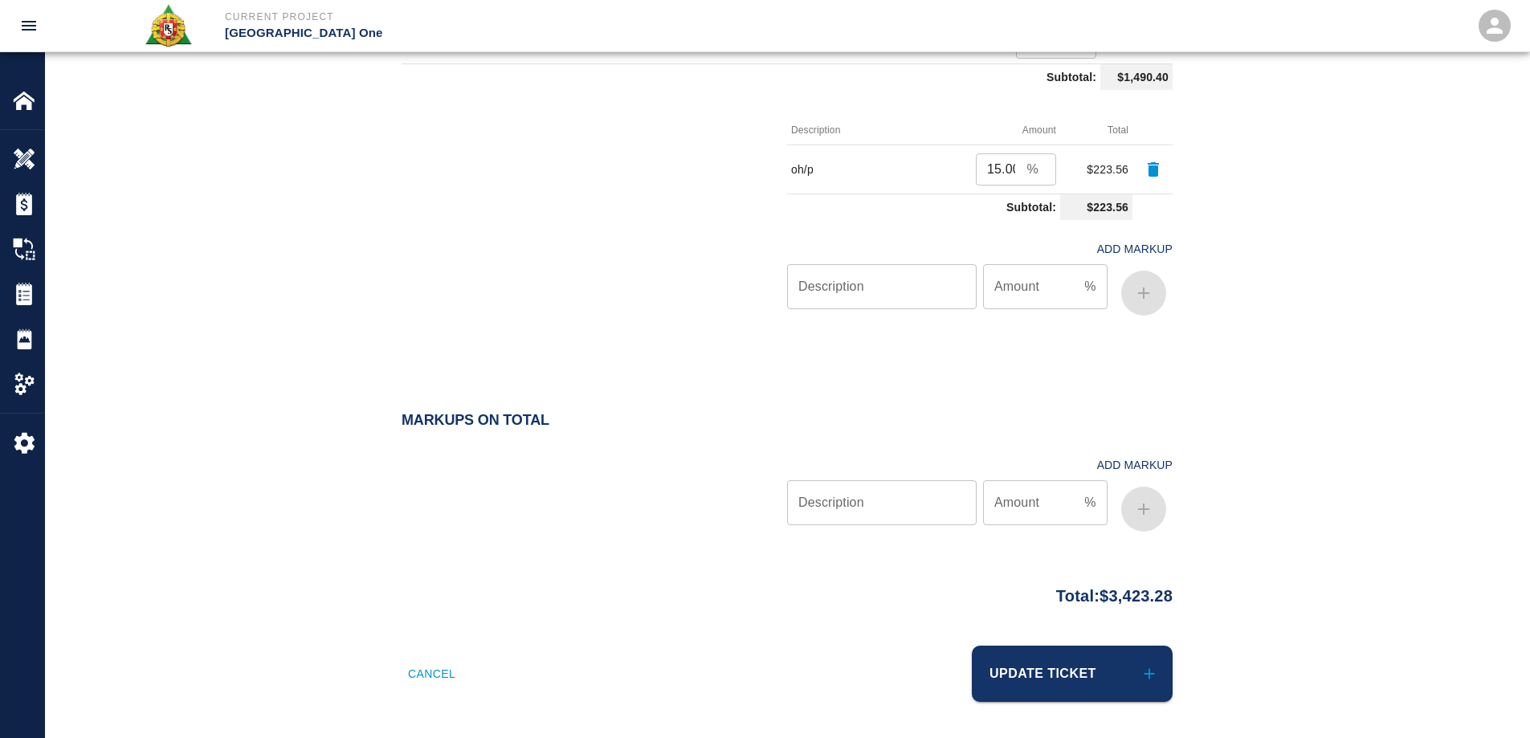
scroll to position [1520, 0]
click at [1101, 672] on button "Update Ticket" at bounding box center [1072, 671] width 201 height 56
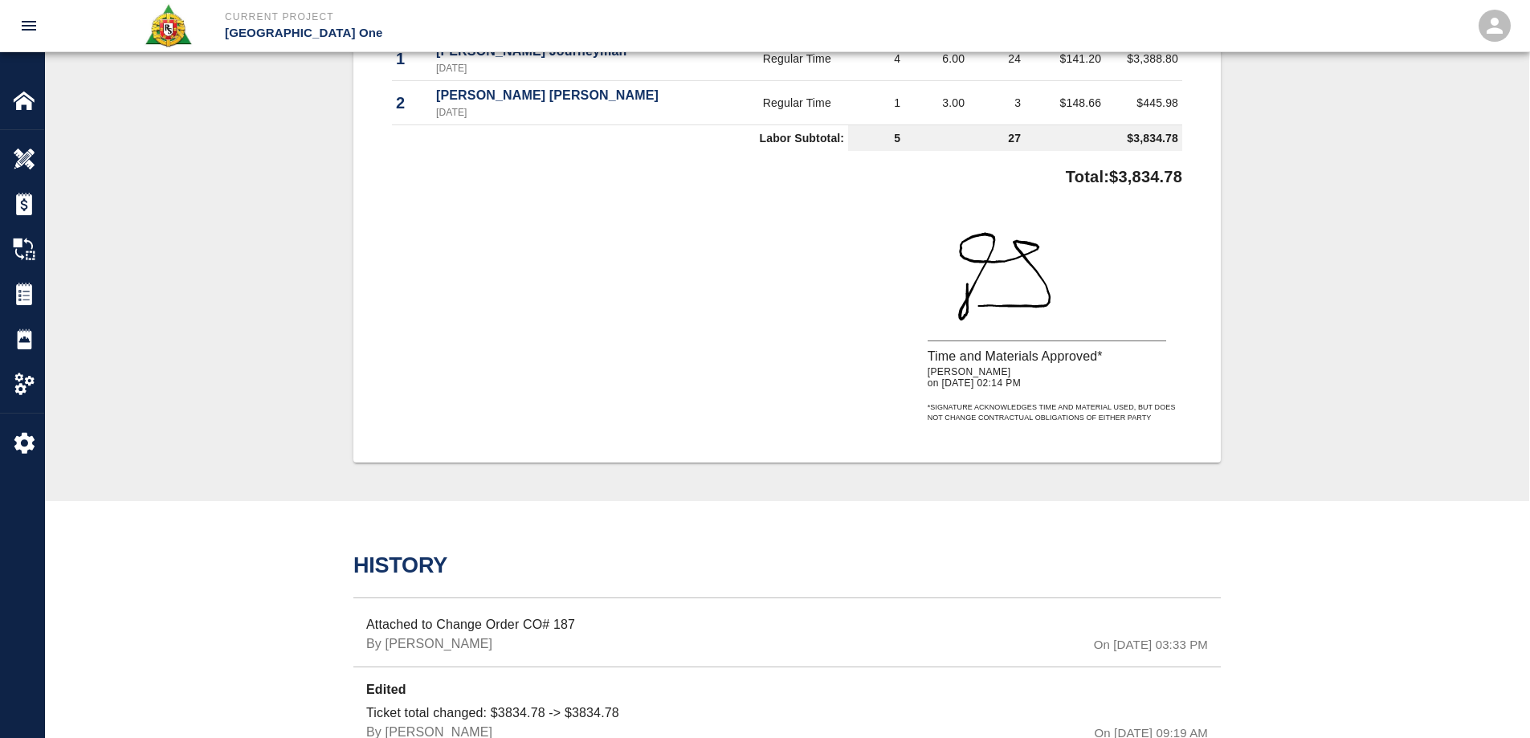
scroll to position [562, 0]
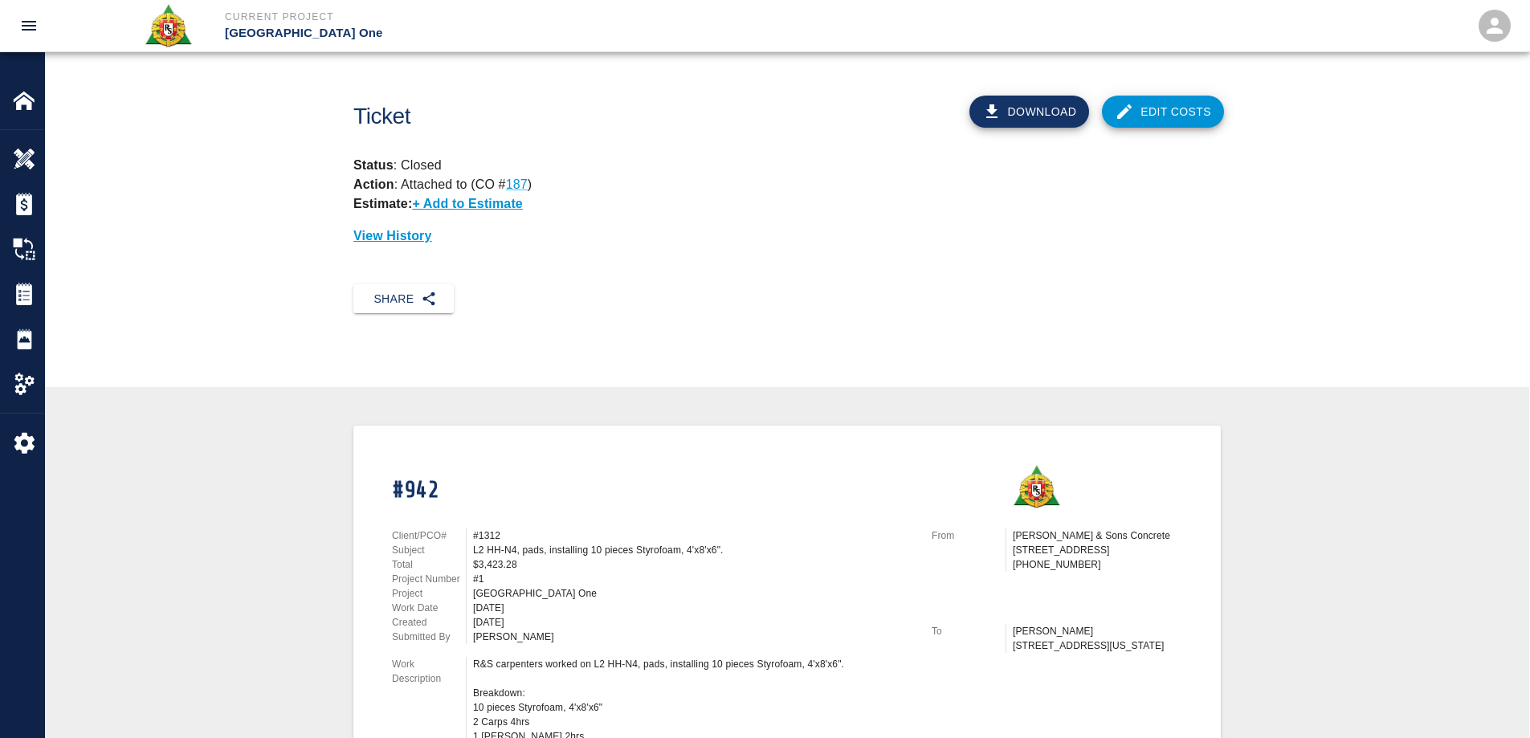
click at [1158, 101] on link "Edit Costs" at bounding box center [1163, 112] width 122 height 32
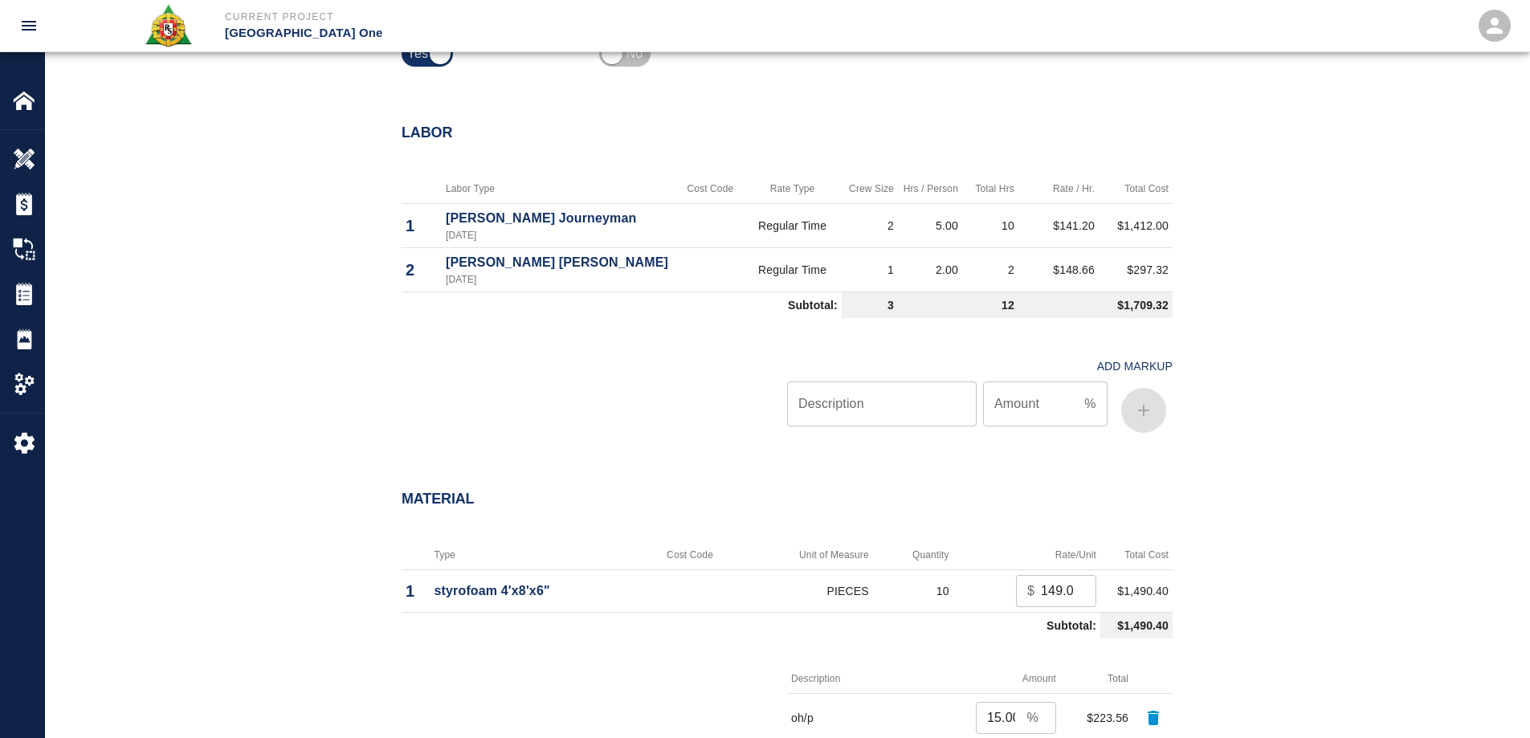
scroll to position [1125, 0]
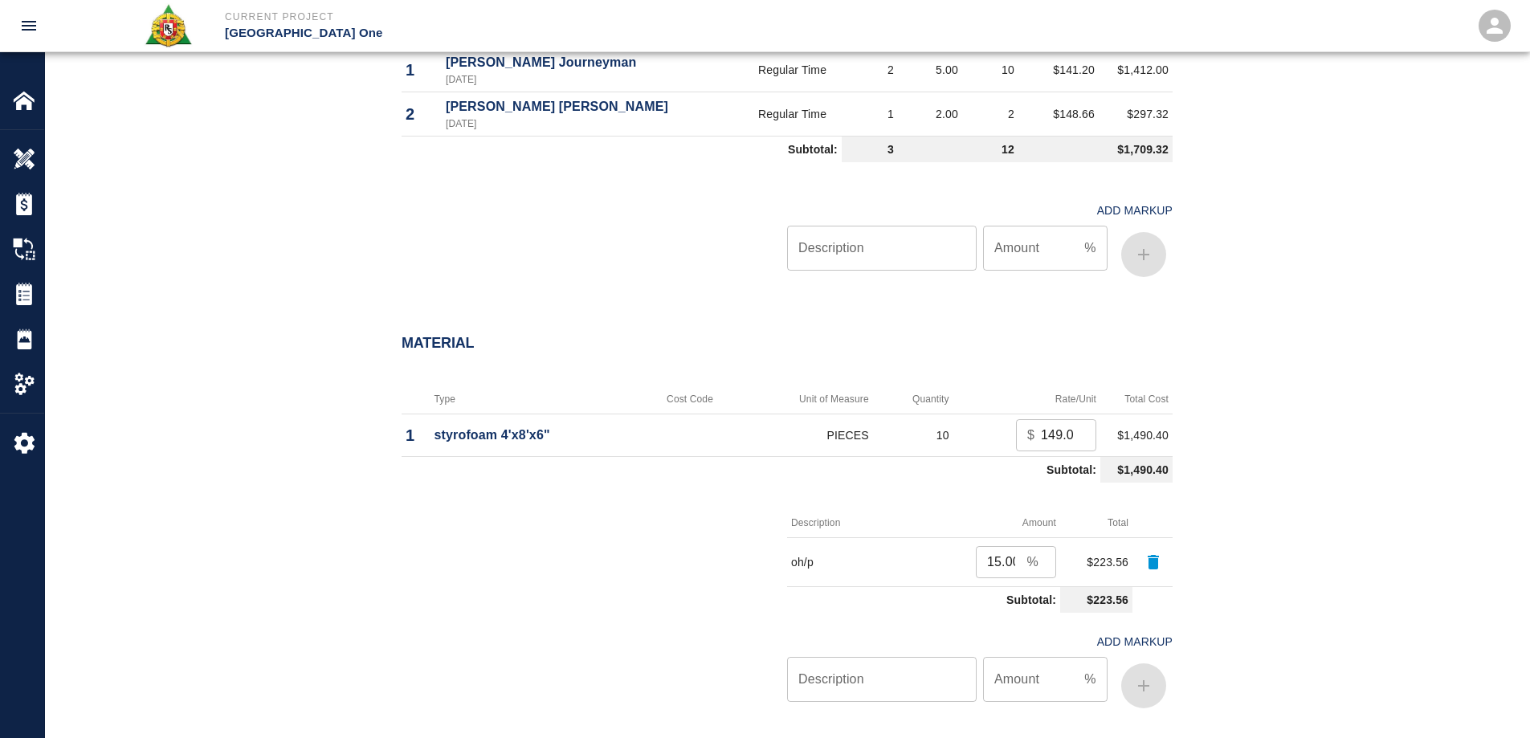
click at [1283, 407] on div "Material Type Cost Code Unit of Measure Quantity Rate/Unit Total Cost 1 styrofo…" at bounding box center [787, 528] width 1484 height 451
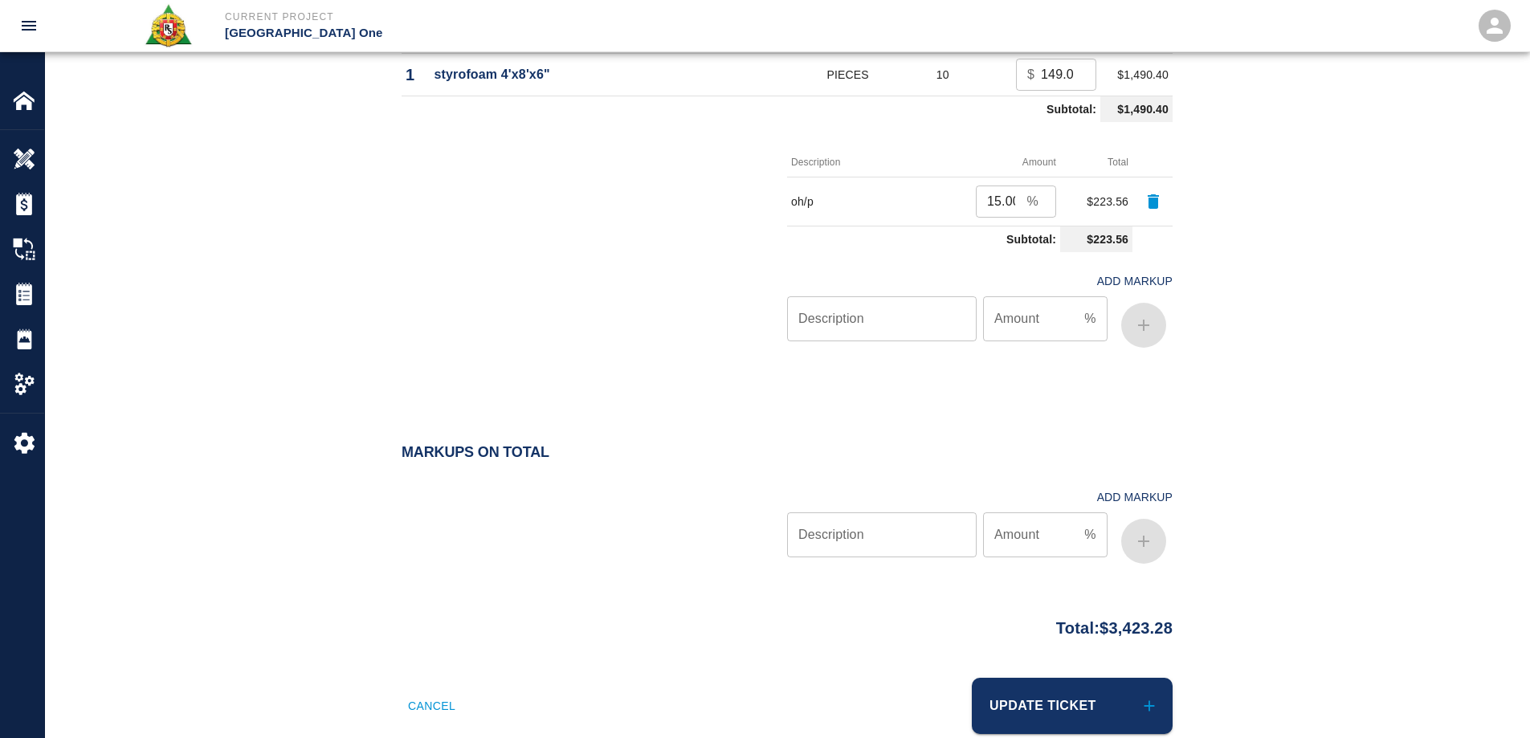
scroll to position [1520, 0]
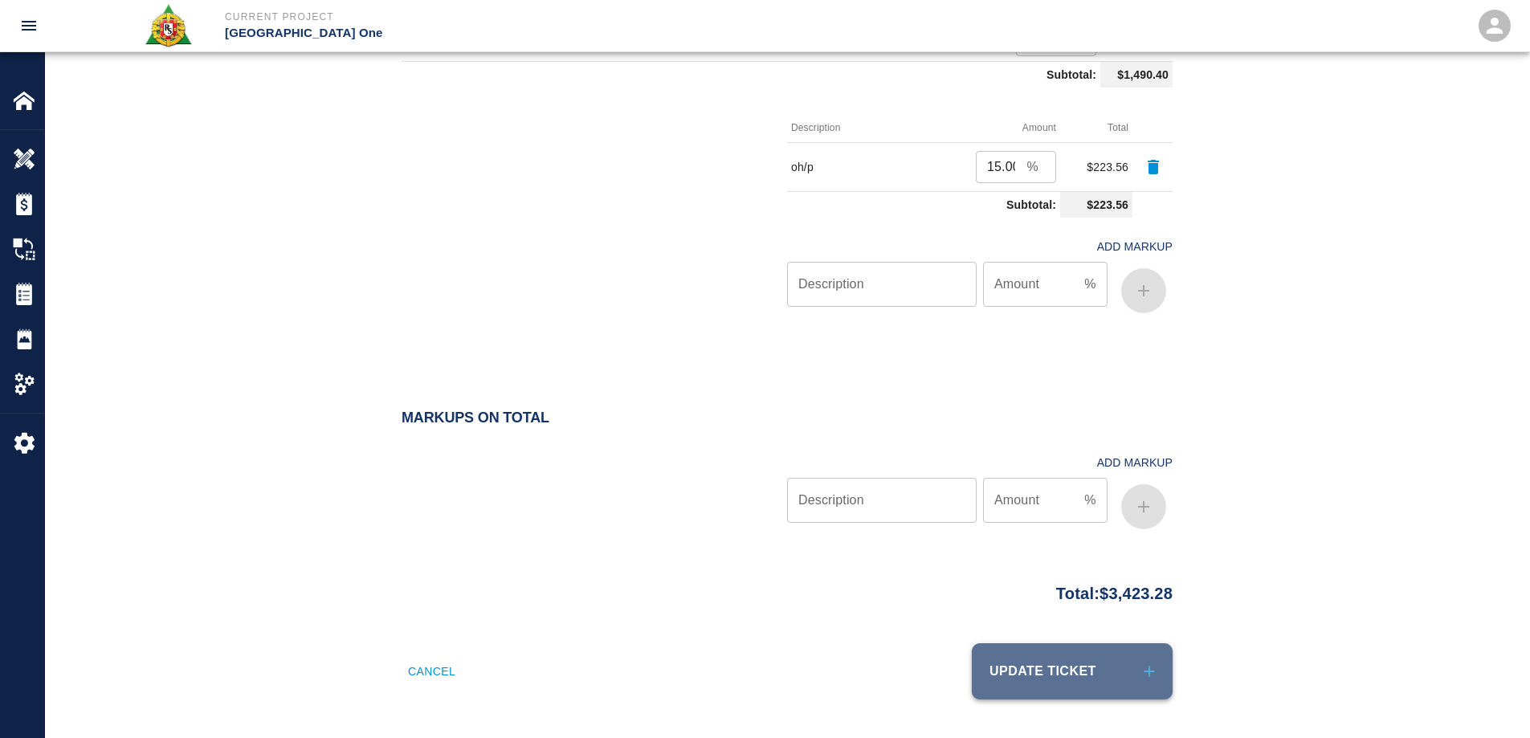
click at [1117, 669] on button "Update Ticket" at bounding box center [1072, 671] width 201 height 56
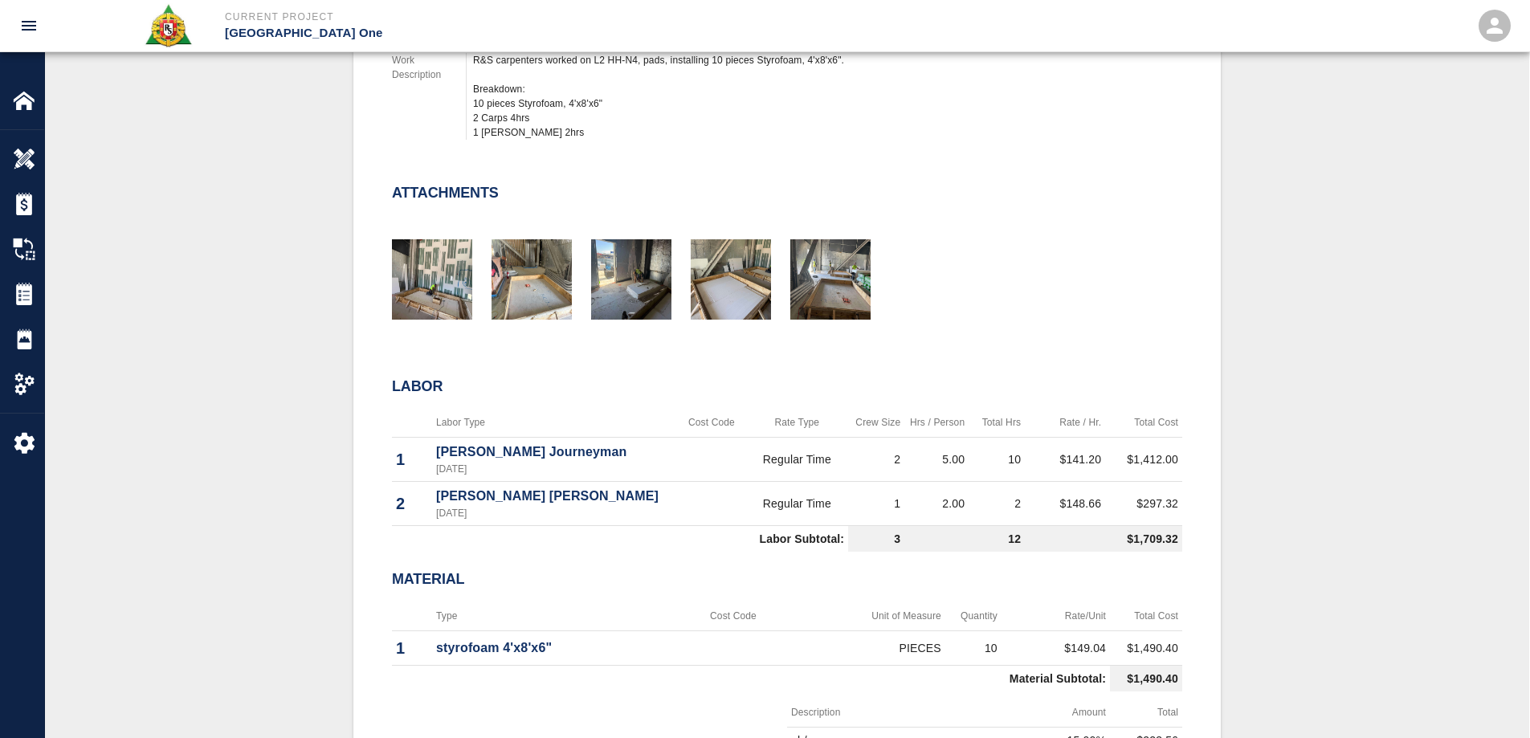
scroll to position [321, 0]
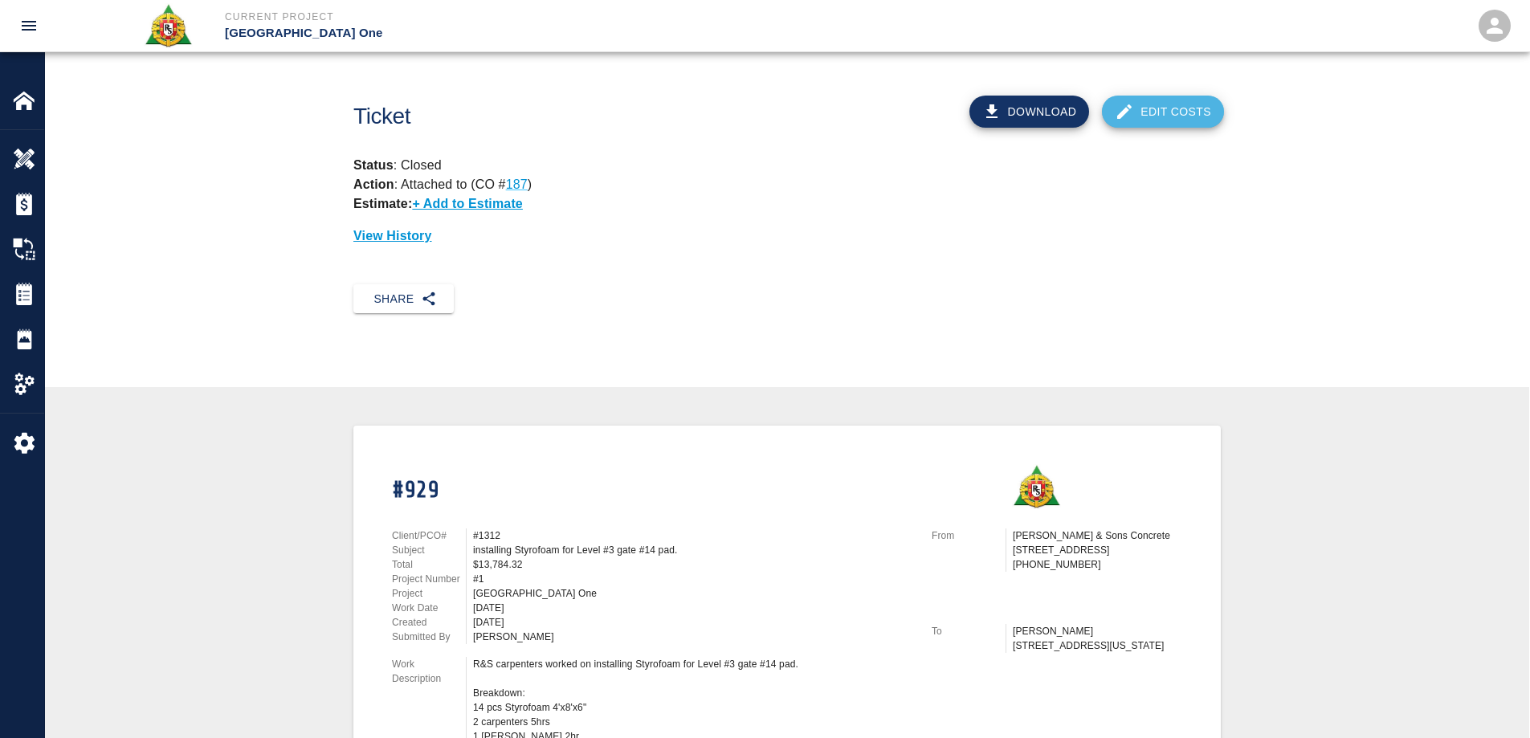
click at [1149, 117] on link "Edit Costs" at bounding box center [1163, 112] width 122 height 32
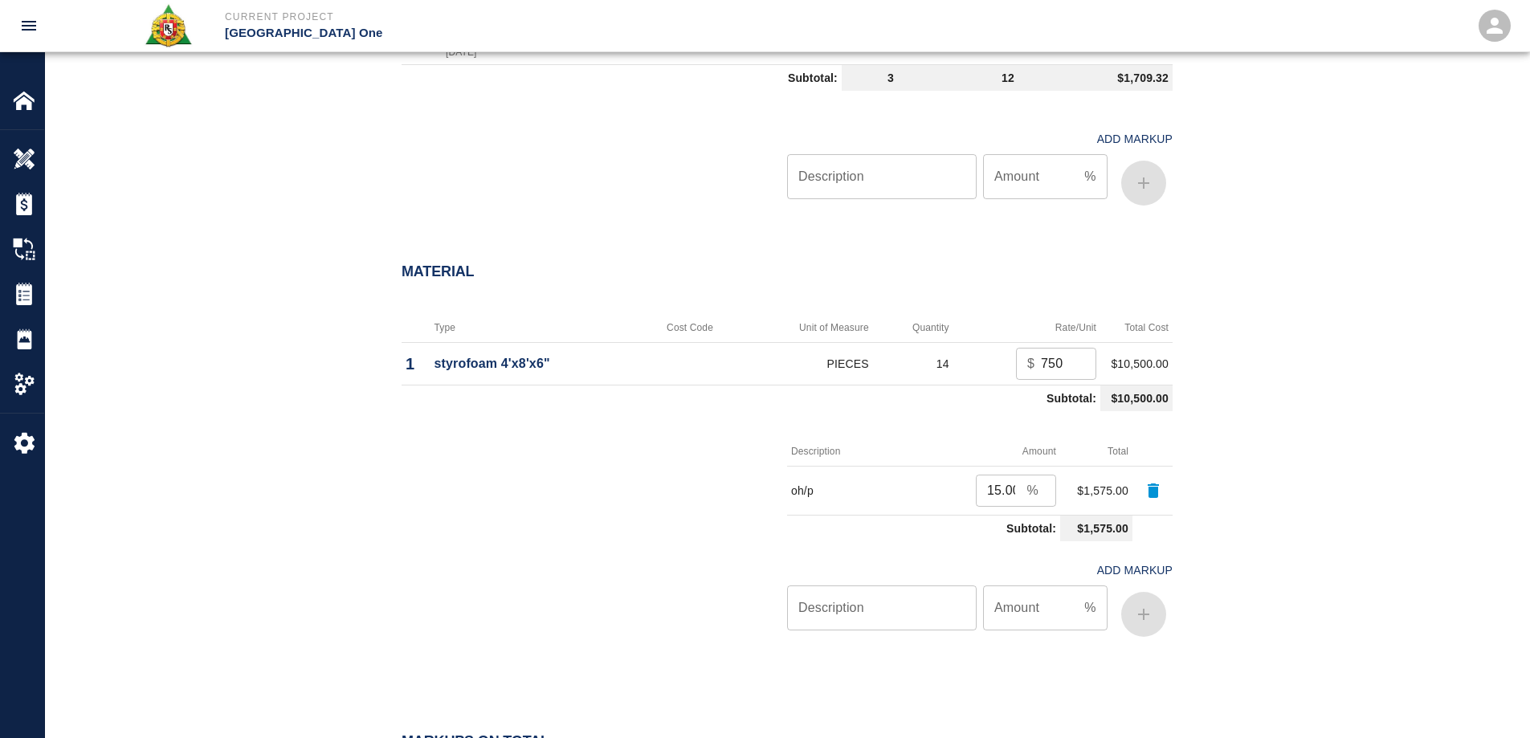
scroll to position [1205, 0]
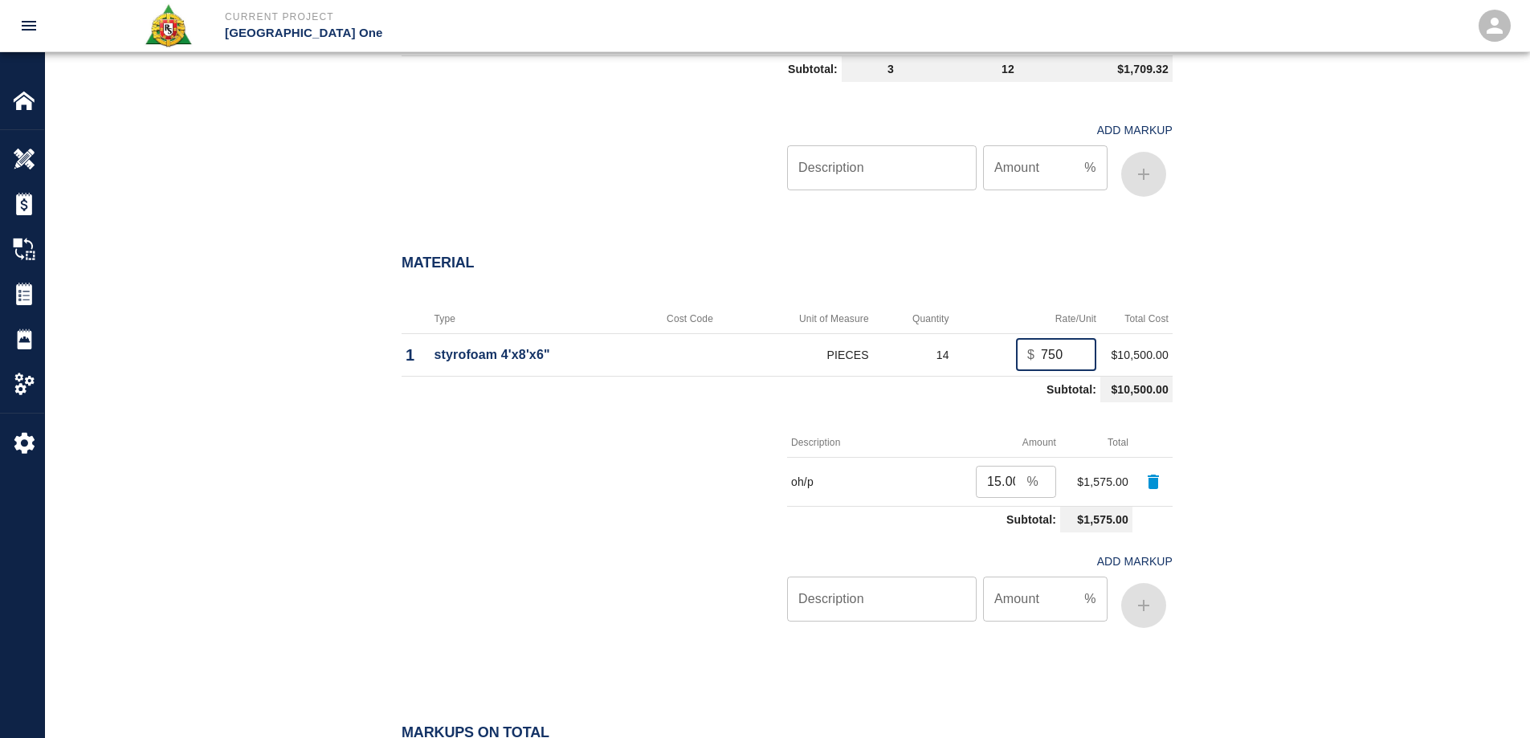
drag, startPoint x: 1063, startPoint y: 353, endPoint x: 1002, endPoint y: 354, distance: 60.3
click at [1002, 354] on td "$ 750 ​" at bounding box center [1026, 354] width 147 height 43
type input "149.04"
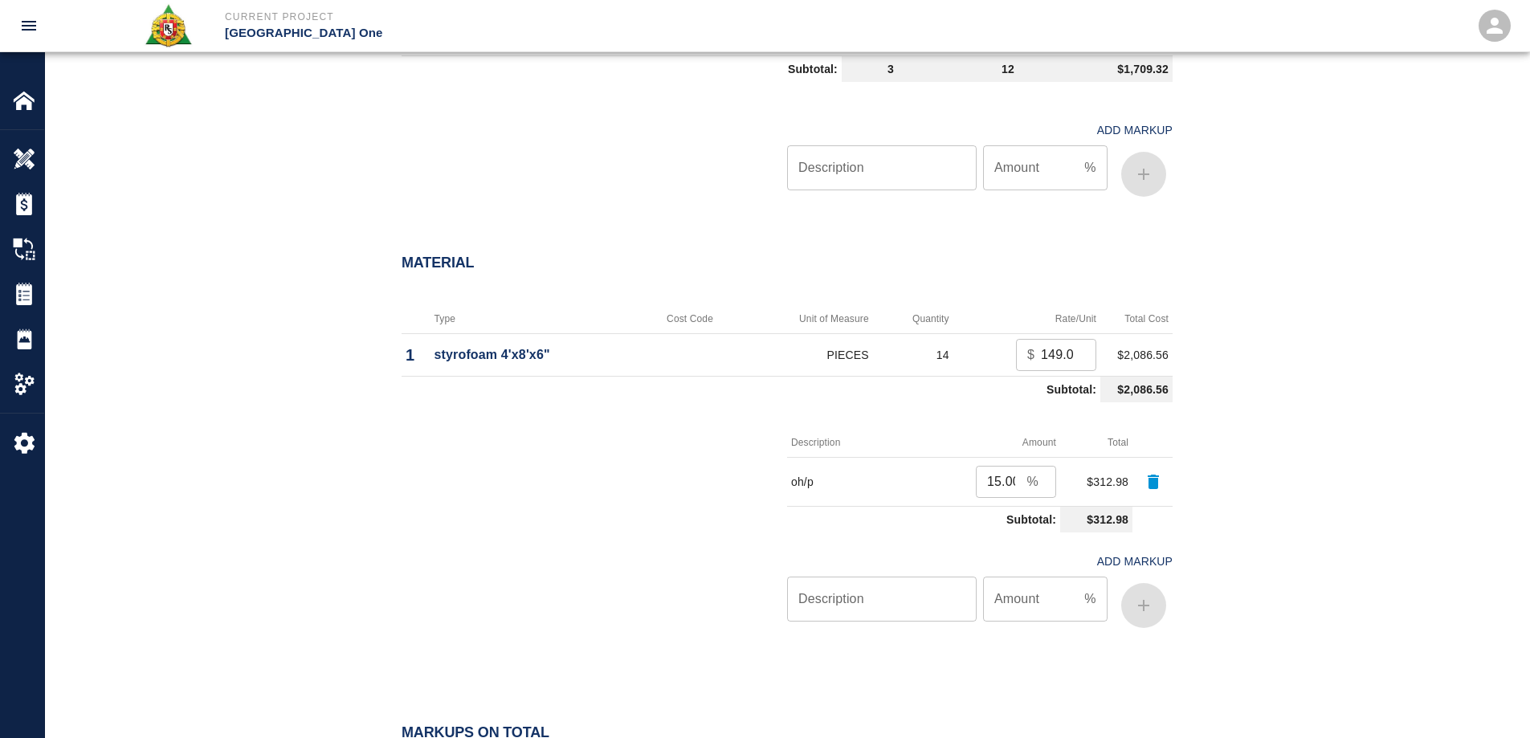
click at [1438, 283] on div "Material Type Cost Code Unit of Measure Quantity Rate/Unit Total Cost 1 styrofo…" at bounding box center [787, 448] width 1484 height 451
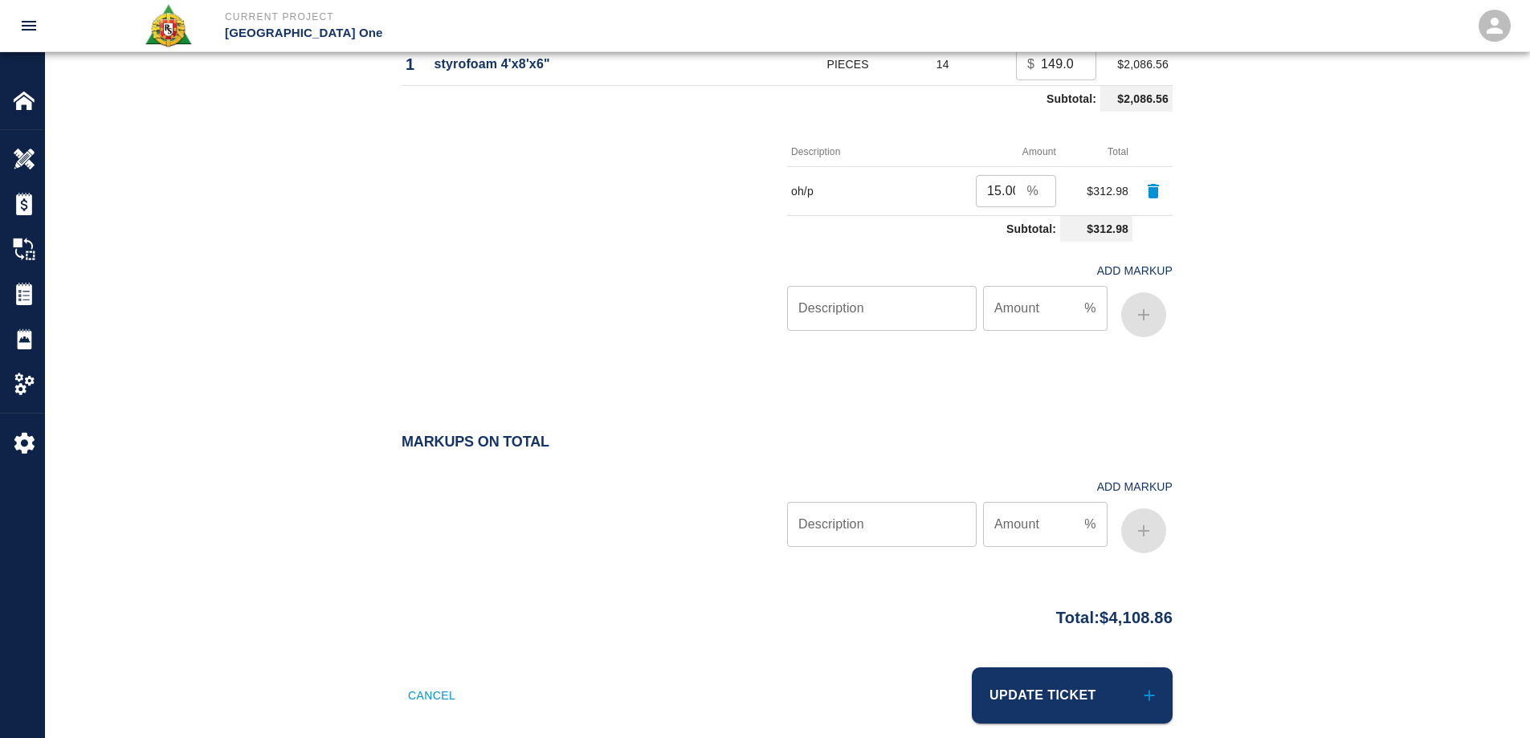
scroll to position [1520, 0]
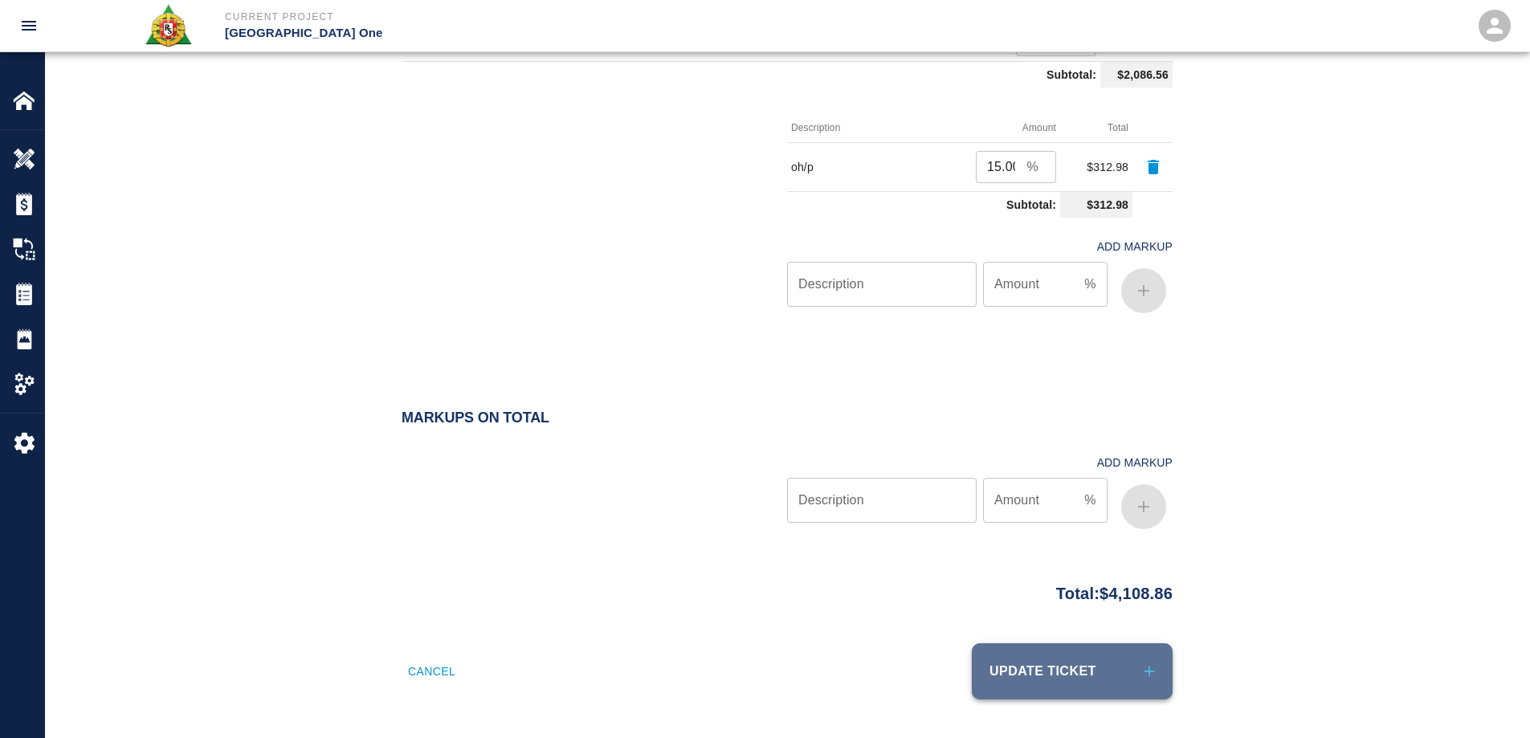
click at [1135, 680] on button "Update Ticket" at bounding box center [1072, 671] width 201 height 56
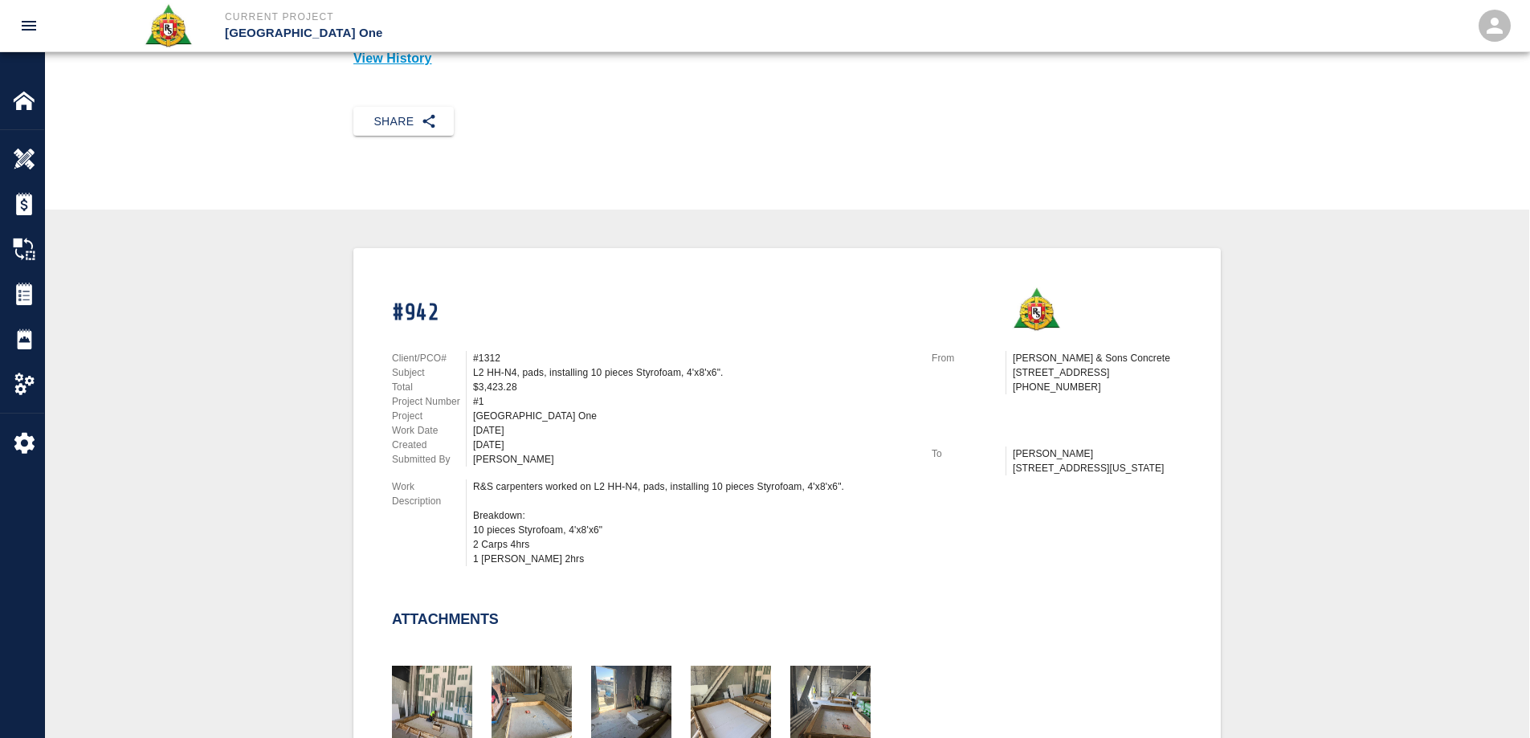
scroll to position [161, 0]
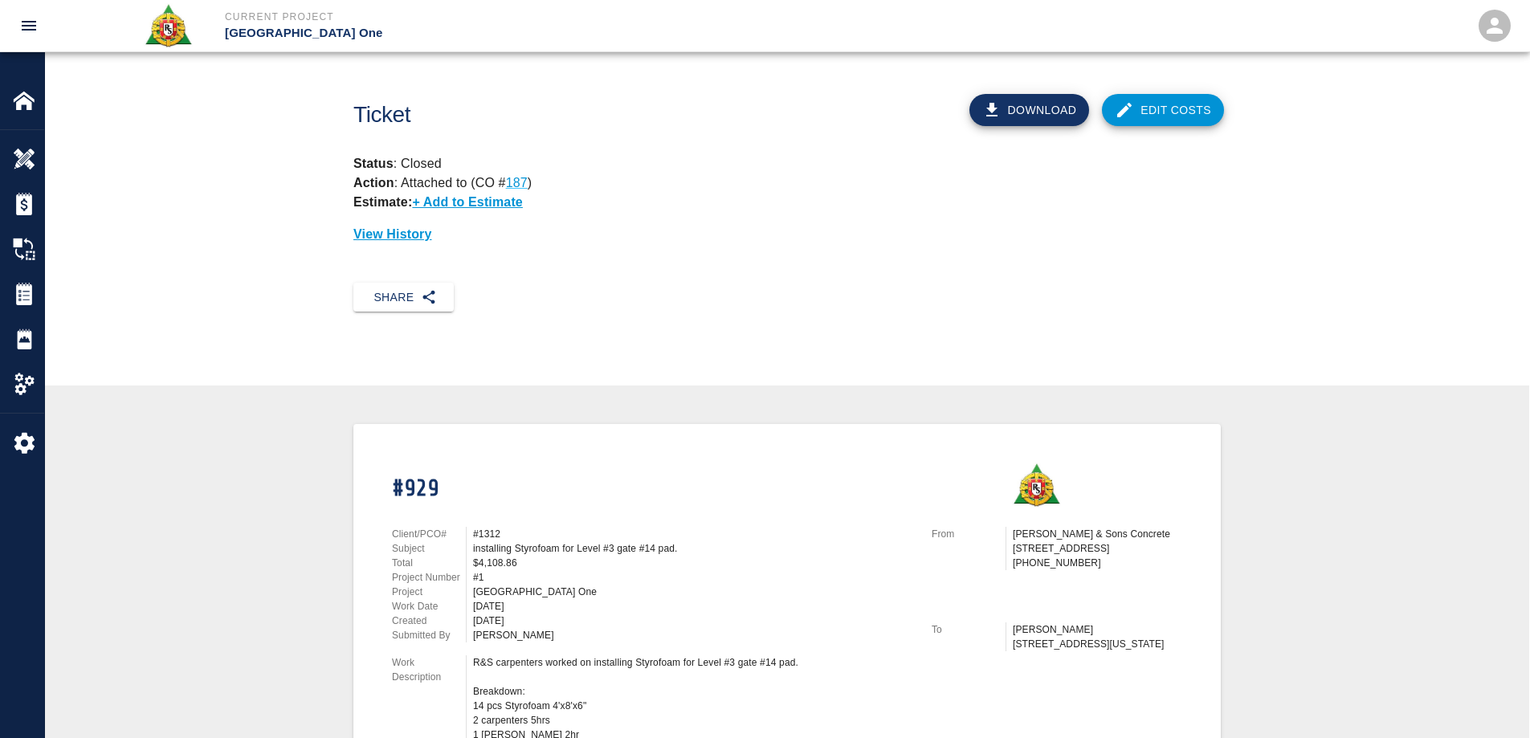
scroll to position [1, 0]
